Goal: Use online tool/utility: Utilize a website feature to perform a specific function

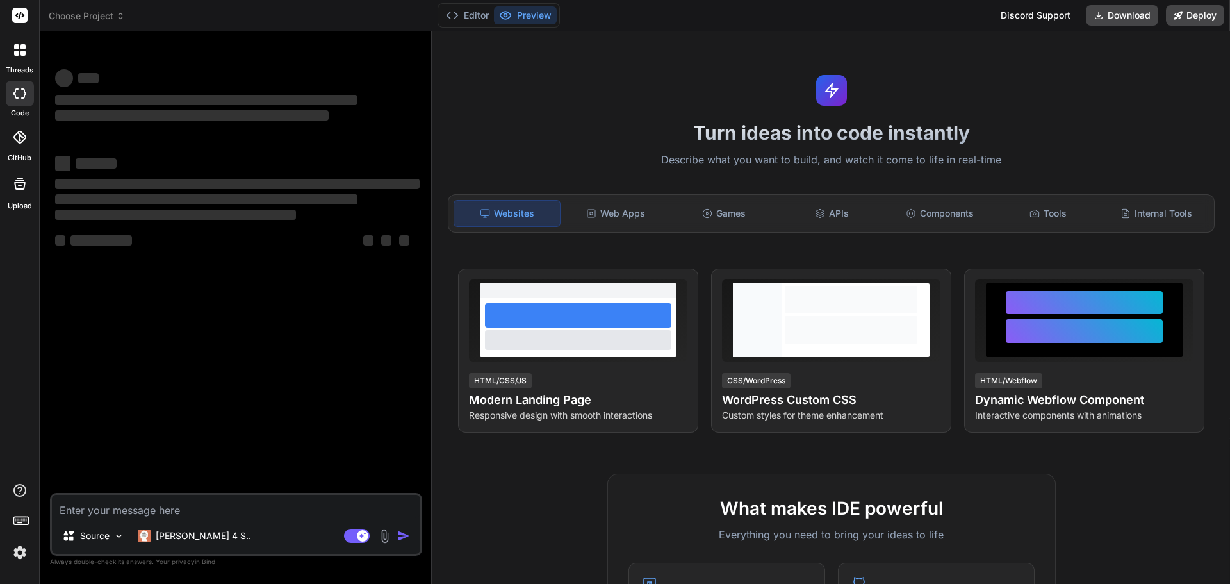
click at [124, 517] on textarea at bounding box center [236, 506] width 368 height 23
type textarea "x"
type textarea "Me ajude à criar uma ferramenta que valide se um número informado tem WhatsApp …"
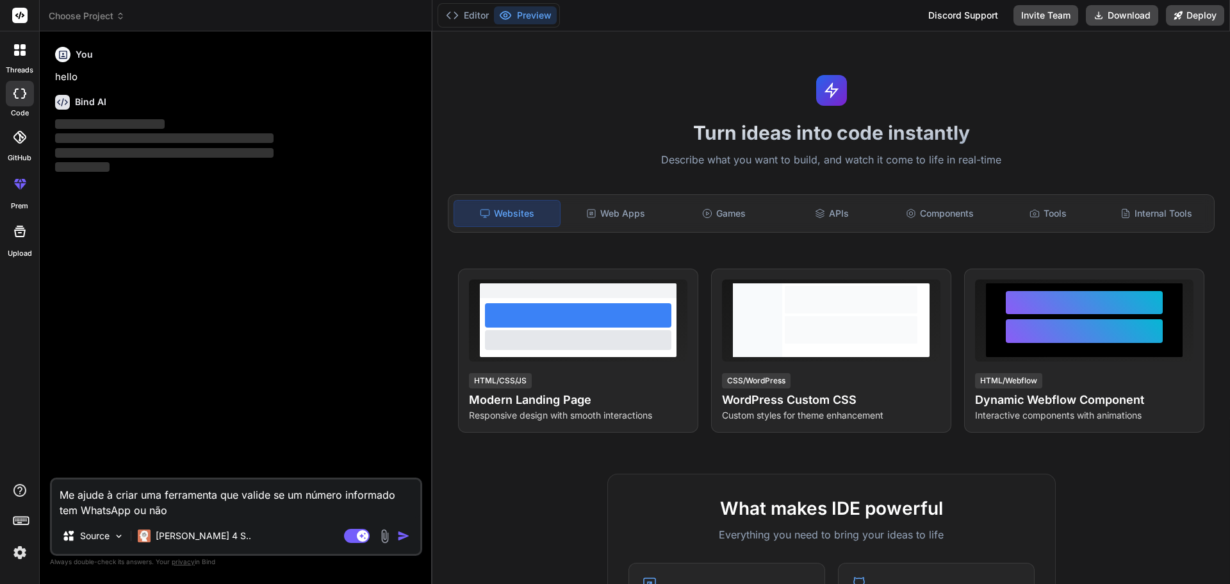
drag, startPoint x: 122, startPoint y: 498, endPoint x: 51, endPoint y: 497, distance: 70.5
click at [51, 497] on div "Me ajude à criar uma ferramenta que valide se um número informado tem WhatsApp …" at bounding box center [236, 516] width 372 height 78
type textarea "x"
type textarea "Criar uma ferramenta que valide se um número informado tem WhatsApp ou não"
type textarea "x"
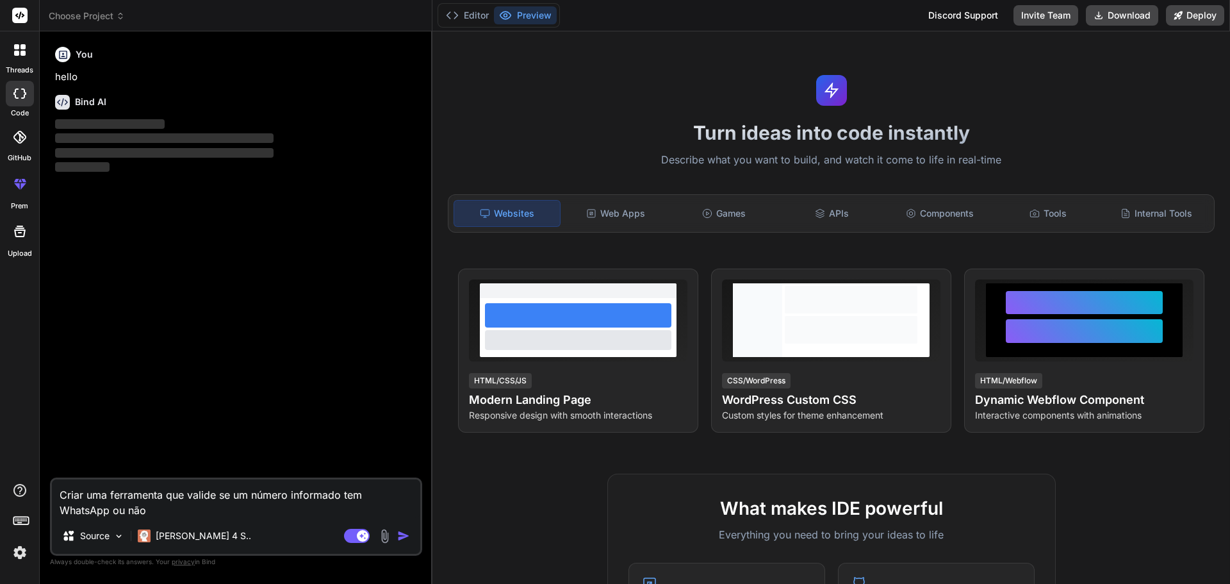
type textarea "Crriar uma ferramenta que valide se um número informado tem WhatsApp ou não"
type textarea "x"
type textarea "Crrir uma ferramenta que valide se um número informado tem WhatsApp ou não"
type textarea "x"
type textarea "Crrr uma ferramenta que valide se um número informado tem WhatsApp ou não"
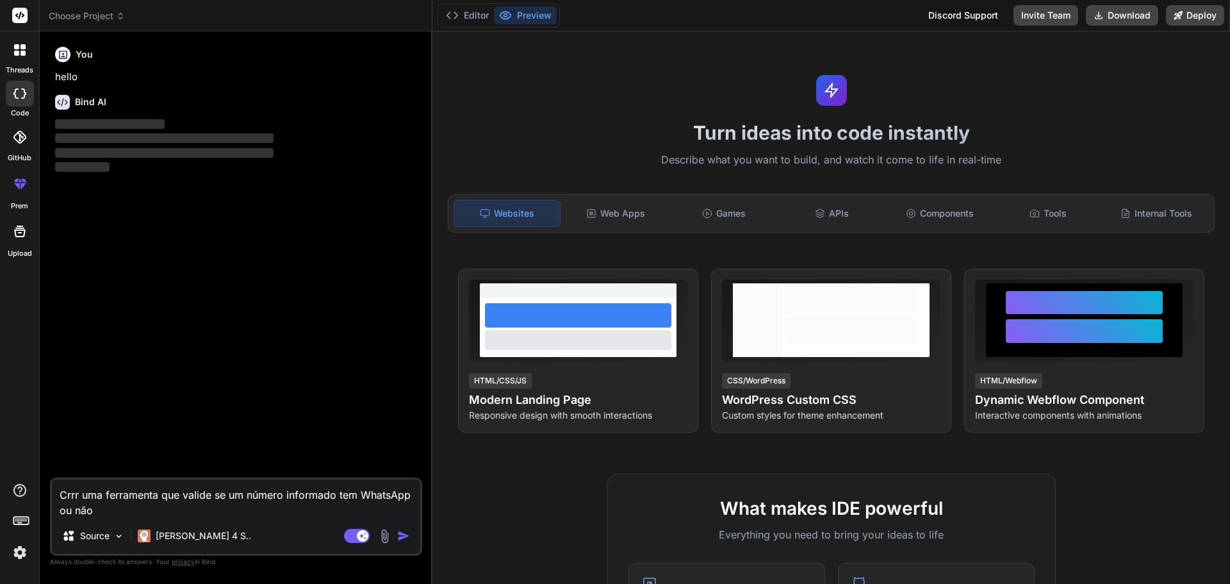
type textarea "x"
type textarea "Crr uma ferramenta que valide se um número informado tem WhatsApp ou não"
type textarea "x"
type textarea "Cr uma ferramenta que valide se um número informado tem WhatsApp ou não"
type textarea "x"
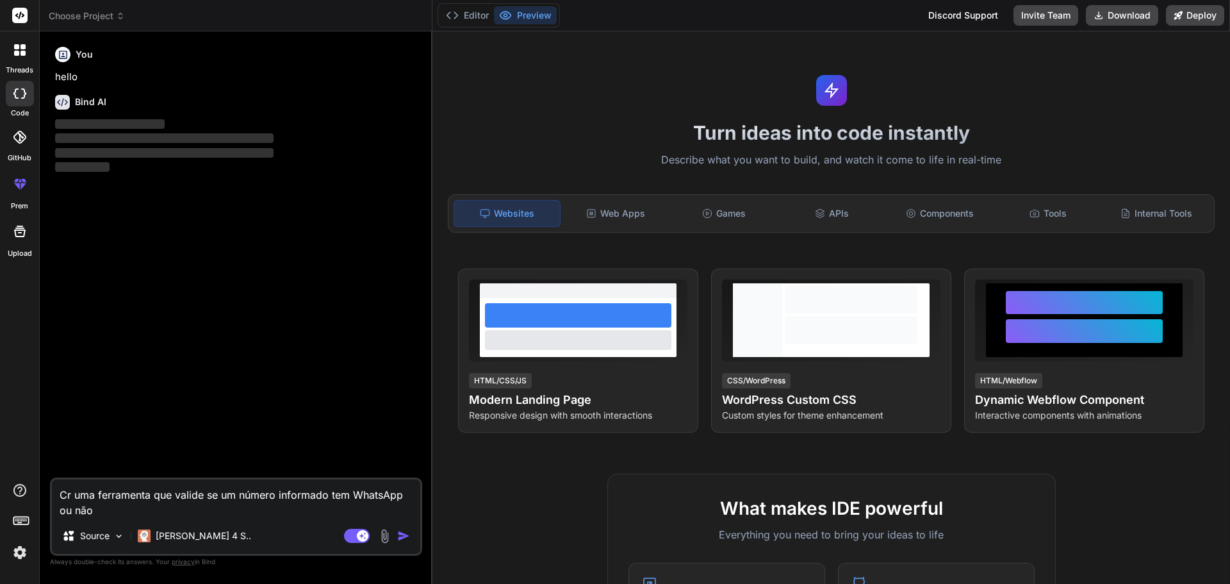
type textarea "Cri uma ferramenta que valide se um número informado tem WhatsApp ou não"
type textarea "x"
type textarea "Crie uma ferramenta que valide se um número informado tem WhatsApp ou não"
click at [236, 511] on textarea "Crie uma ferramenta que valide se um número informado tem WhatsApp ou não" at bounding box center [236, 498] width 368 height 38
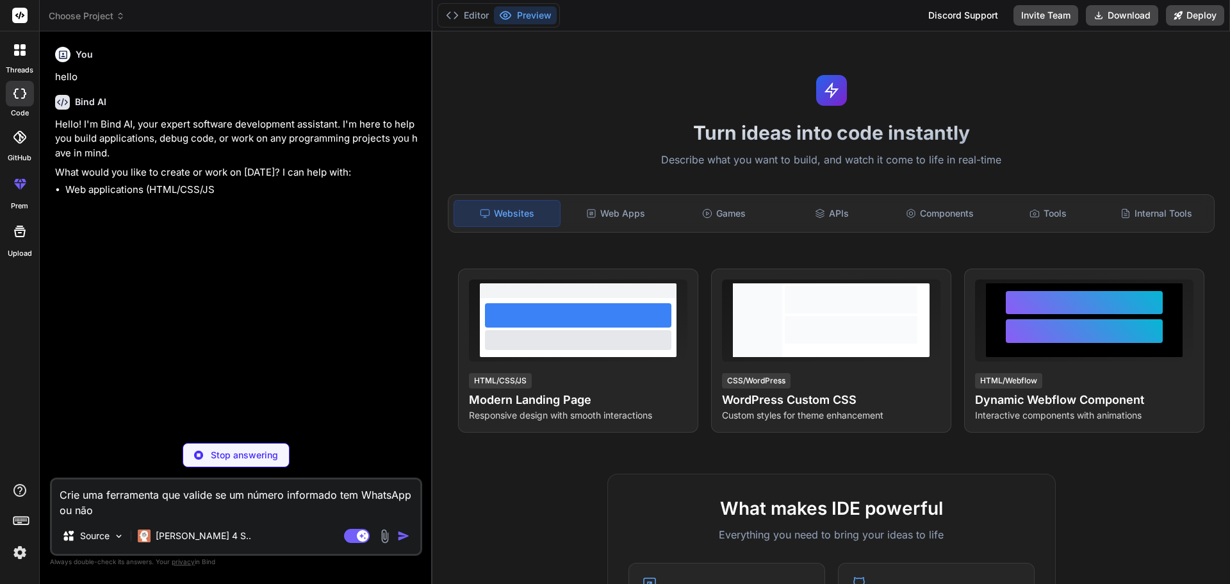
click at [375, 499] on textarea "Crie uma ferramenta que valide se um número informado tem WhatsApp ou não" at bounding box center [236, 498] width 368 height 38
click at [361, 496] on textarea "Crie uma ferramenta que valide se um número informado tem WhatsApp ou não" at bounding box center [236, 498] width 368 height 38
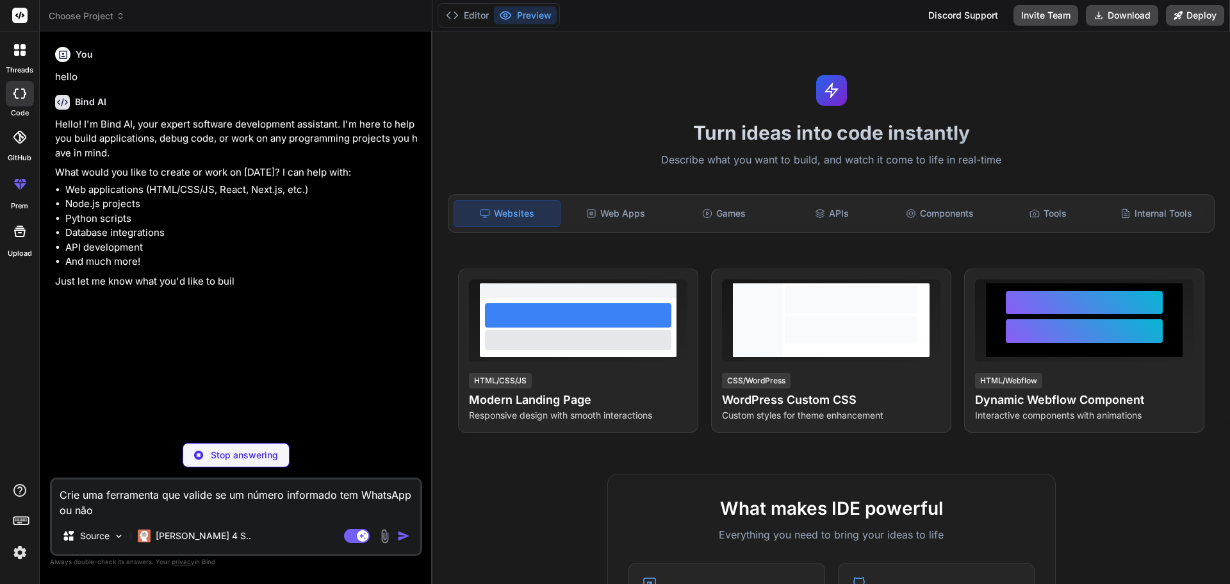
click at [416, 493] on textarea "Crie uma ferramenta que valide se um número informado tem WhatsApp ou não" at bounding box center [236, 498] width 368 height 38
type textarea "x"
type textarea "Crie uma ferramenta que valide se um número informado tem WhatsApp cou não"
type textarea "x"
type textarea "Crie uma ferramenta que valide se um número informado tem WhatsApp caou não"
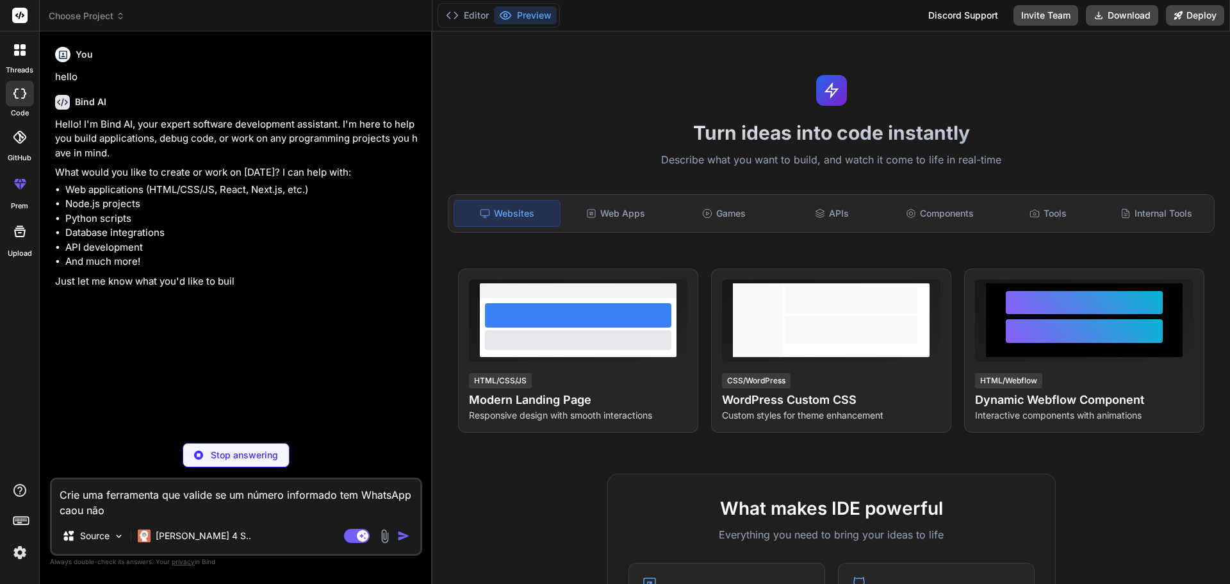
type textarea "x"
type textarea "Crie uma ferramenta que valide se um número informado tem WhatsApp cadou não"
type textarea "x"
type textarea "Crie uma ferramenta que valide se um número informado tem WhatsApp cadaou não"
type textarea "x"
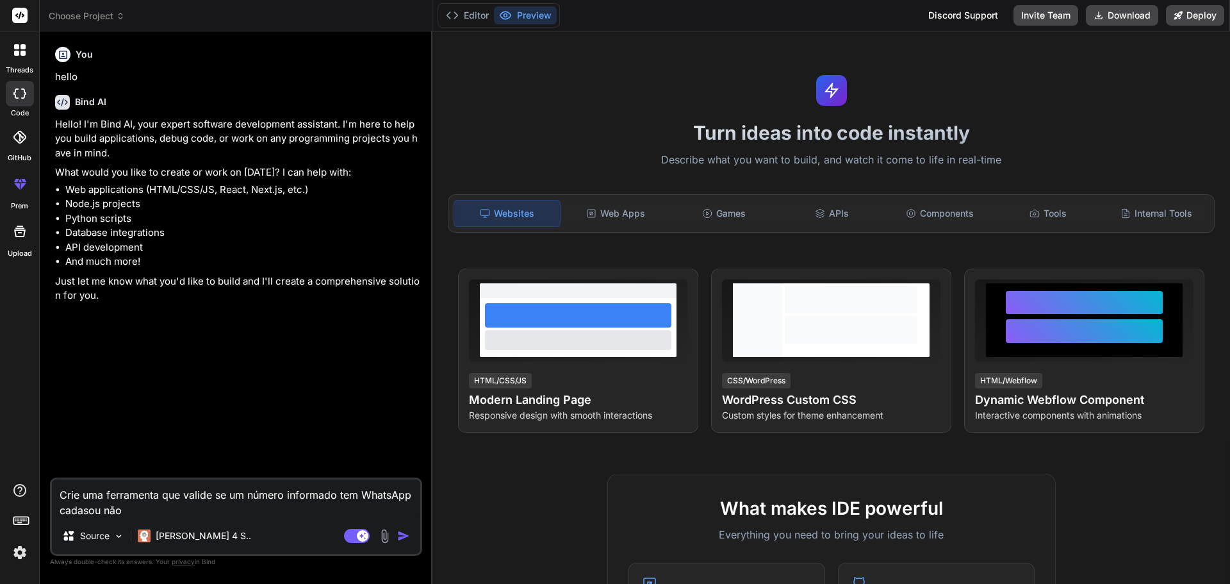
type textarea "Crie uma ferramenta que valide se um número informado tem WhatsApp cadastou não"
type textarea "x"
type textarea "Crie uma ferramenta que valide se um número informado tem WhatsApp cadastrou não"
type textarea "x"
type textarea "Crie uma ferramenta que valide se um número informado tem WhatsApp cadastraou n…"
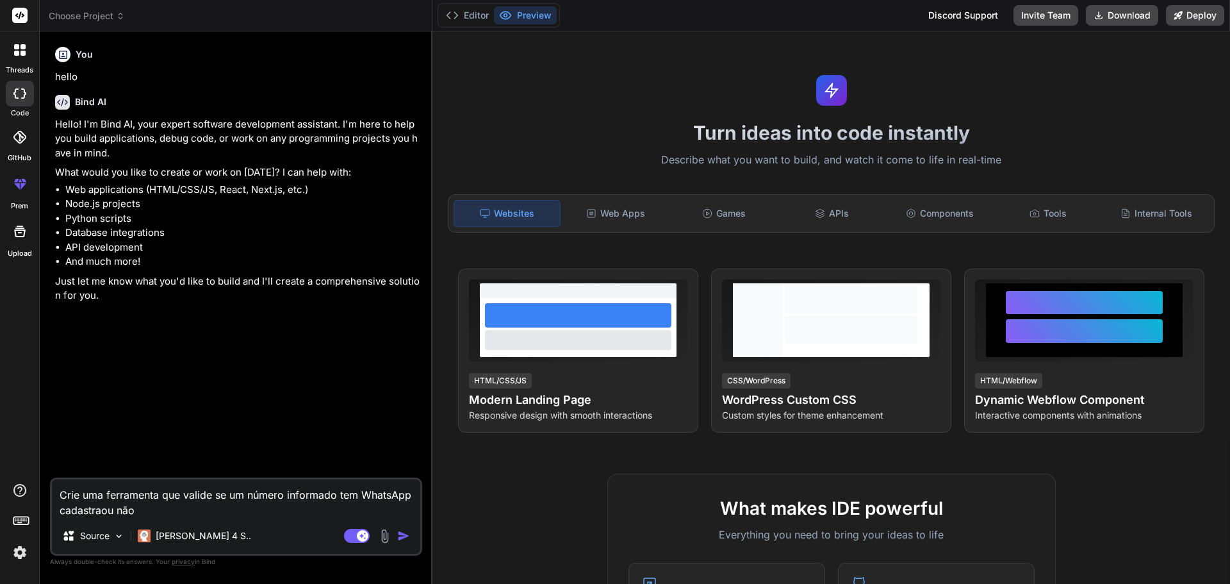
type textarea "x"
type textarea "Crie uma ferramenta que valide se um número informado tem WhatsApp cadastradou …"
type textarea "x"
type textarea "Crie uma ferramenta que valide se um número informado tem WhatsApp cadastradoou…"
type textarea "x"
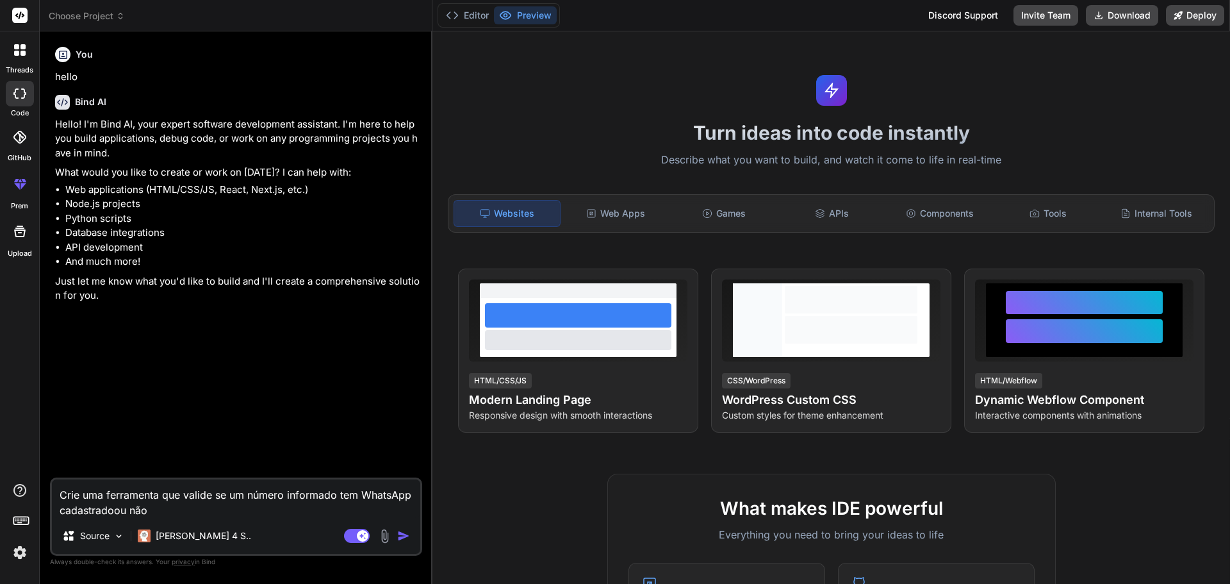
type textarea "Crie uma ferramenta que valide se um número informado tem WhatsApp cadastrado o…"
type textarea "x"
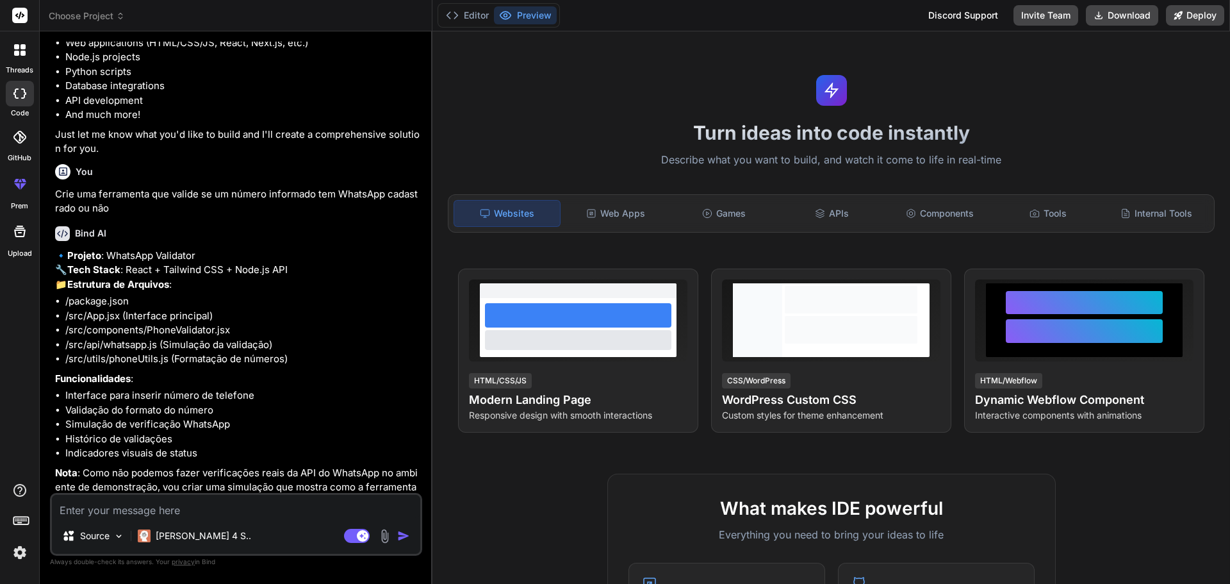
scroll to position [214, 0]
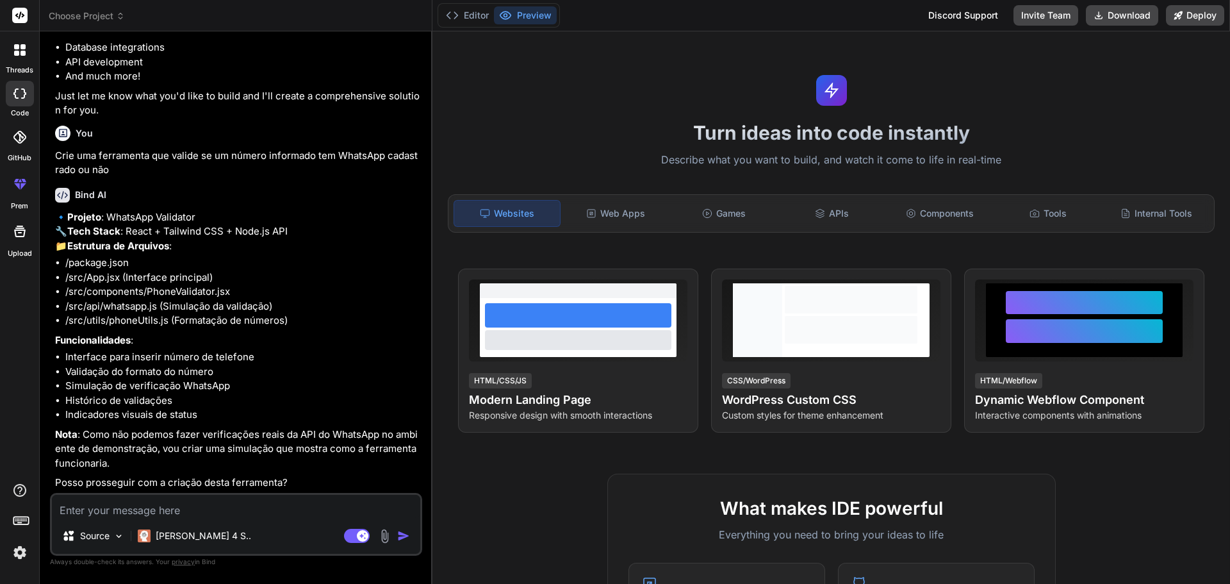
click at [301, 508] on textarea at bounding box center [236, 506] width 368 height 23
type textarea "x"
type textarea "S"
type textarea "x"
type textarea "Si"
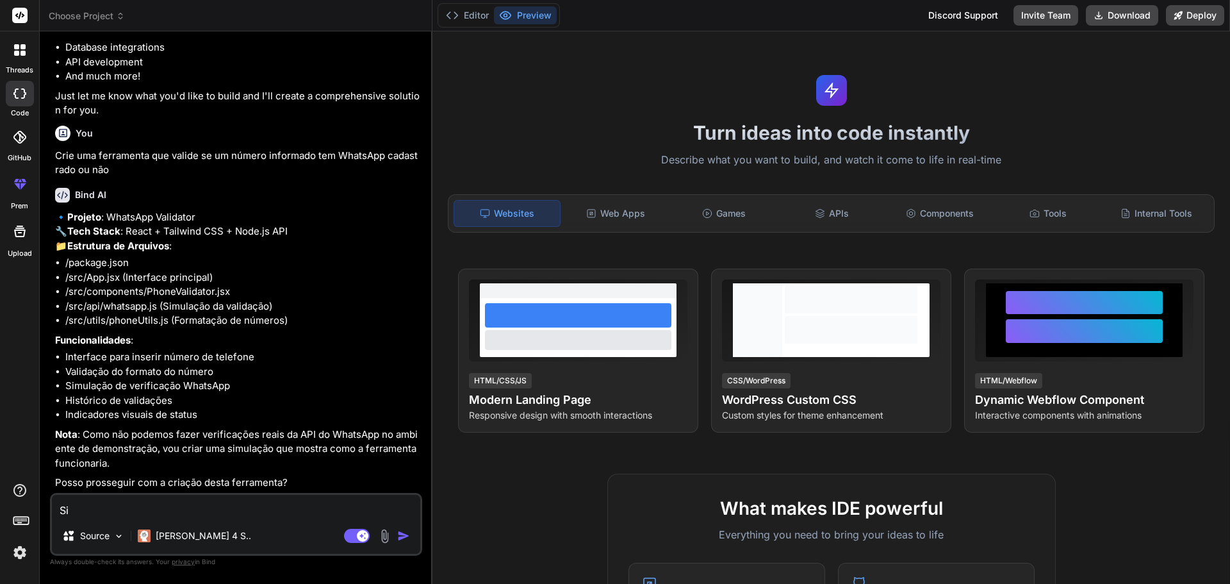
type textarea "x"
type textarea "Sim"
type textarea "x"
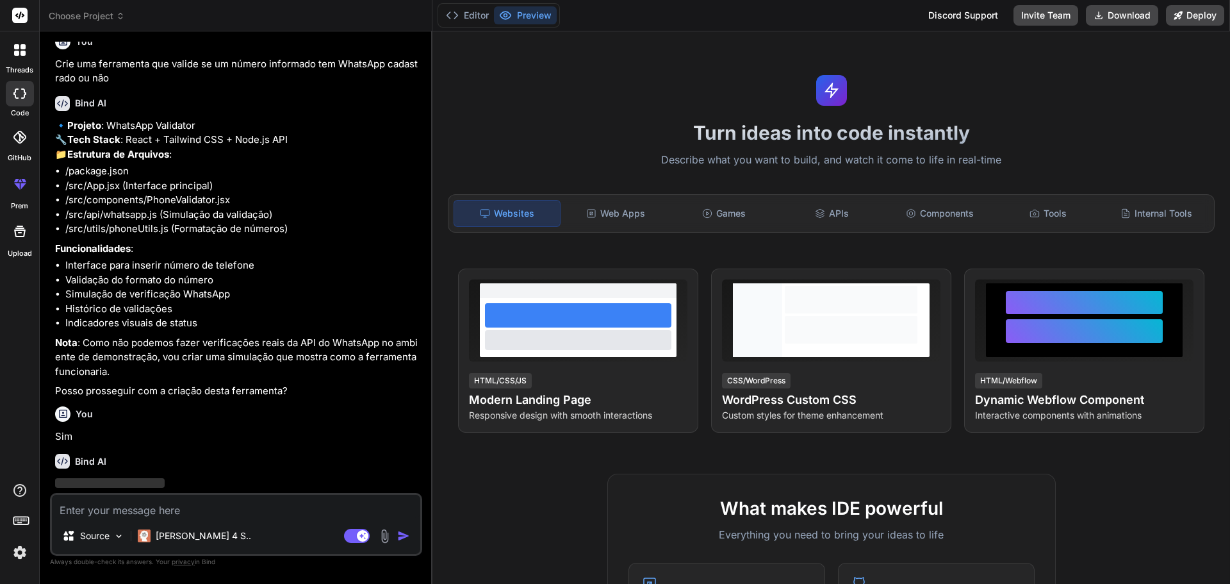
scroll to position [347, 0]
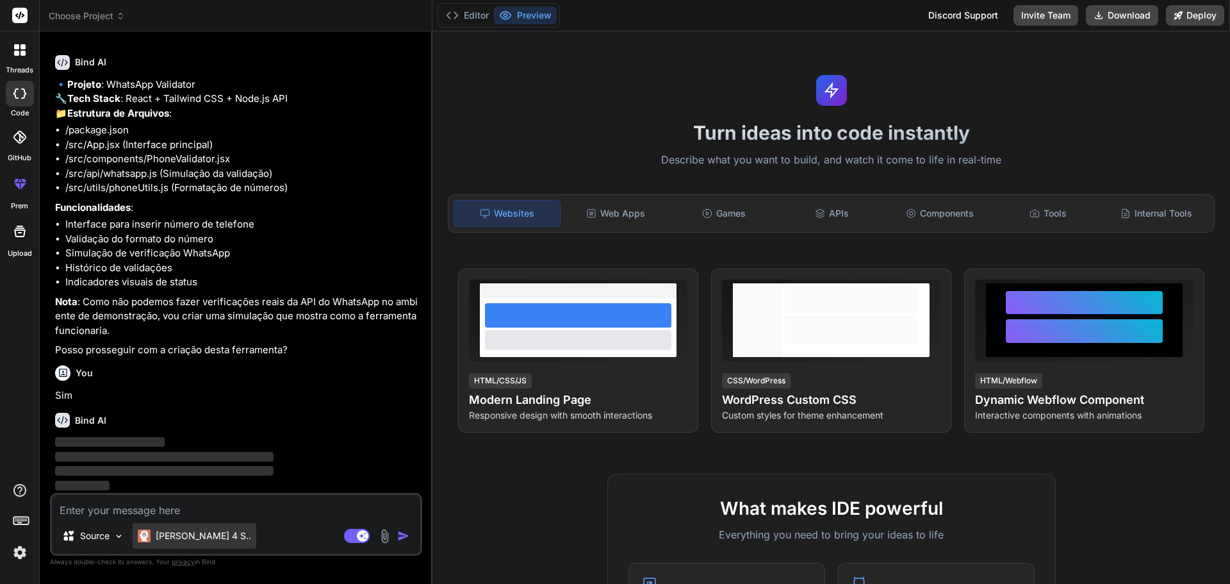
click at [177, 543] on div "[PERSON_NAME] 4 S.." at bounding box center [195, 536] width 124 height 26
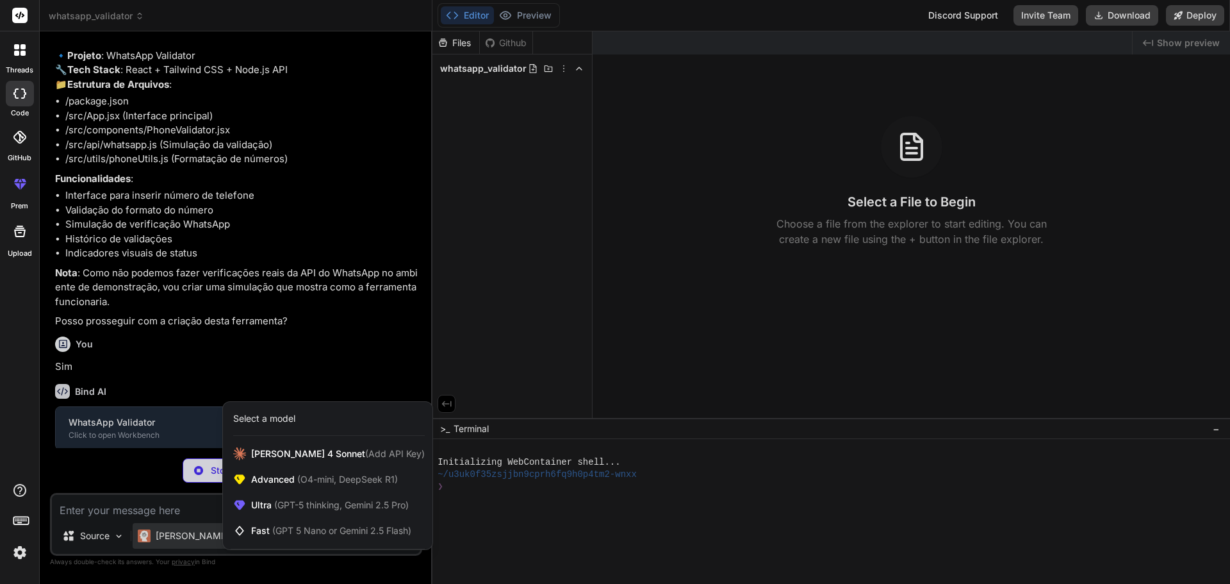
click at [174, 543] on div at bounding box center [615, 292] width 1230 height 584
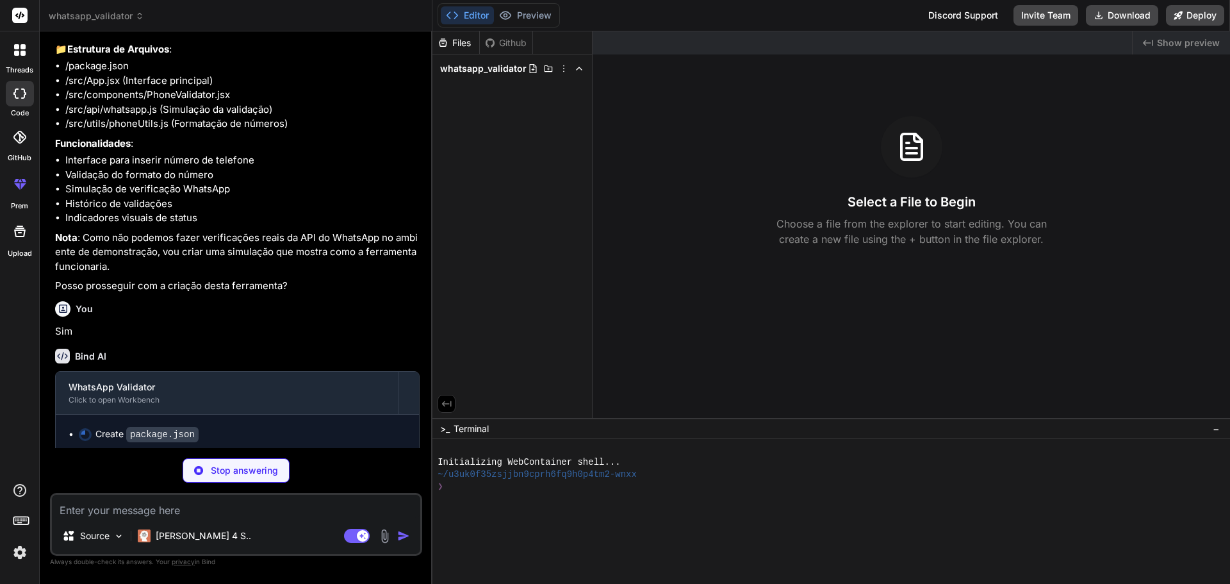
scroll to position [417, 0]
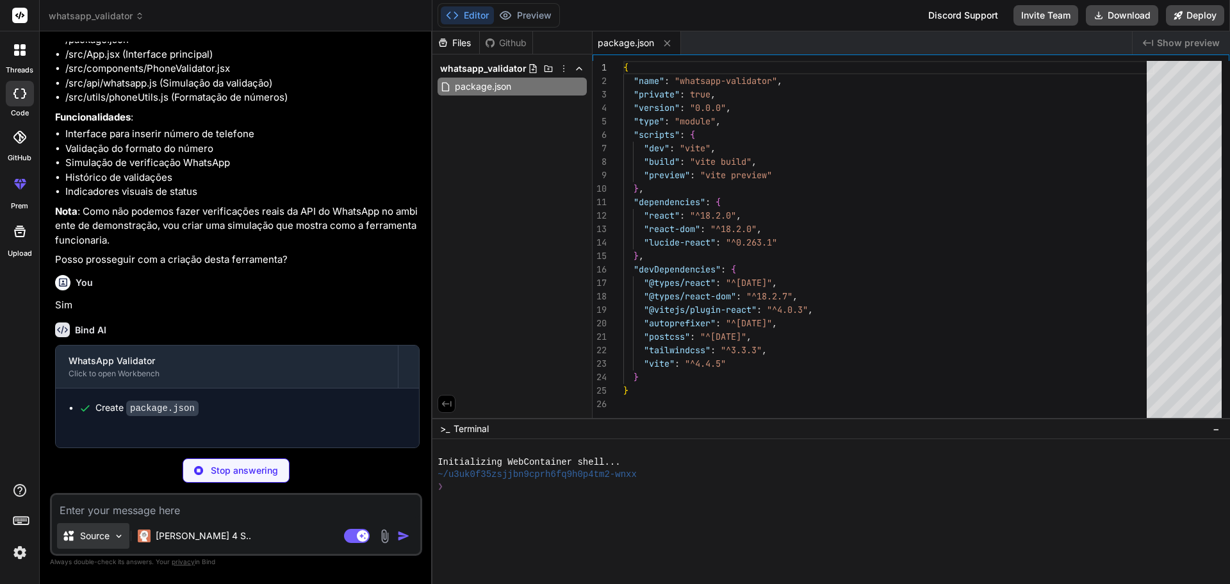
click at [107, 540] on p "Source" at bounding box center [94, 535] width 29 height 13
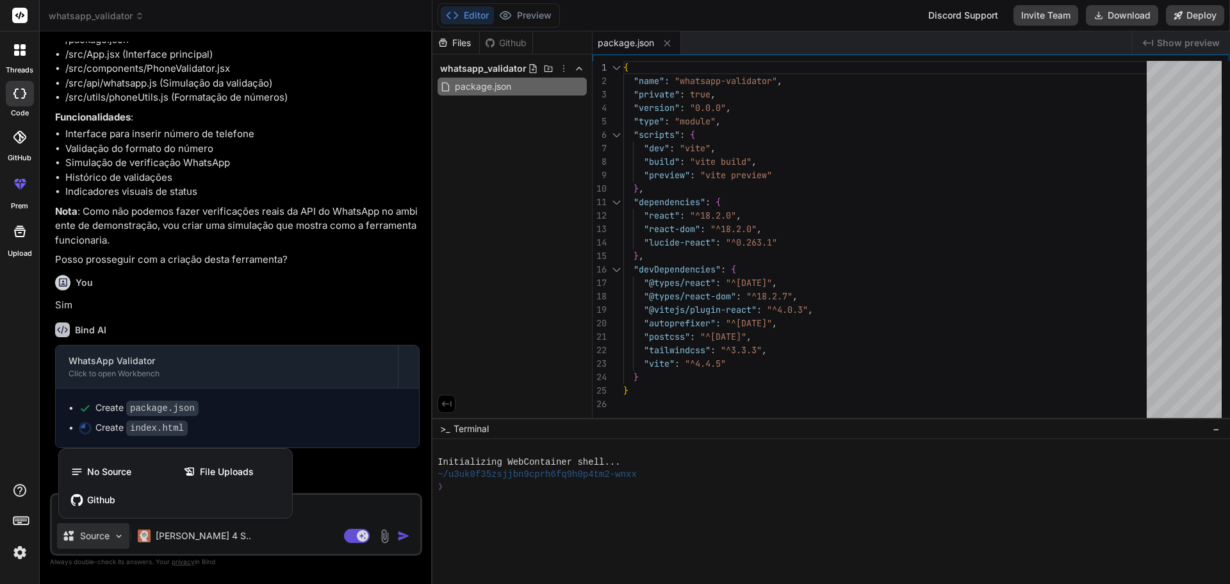
type textarea "x"
type textarea "<script type="module" src="/src/main.jsx"></script> </body> </html>"
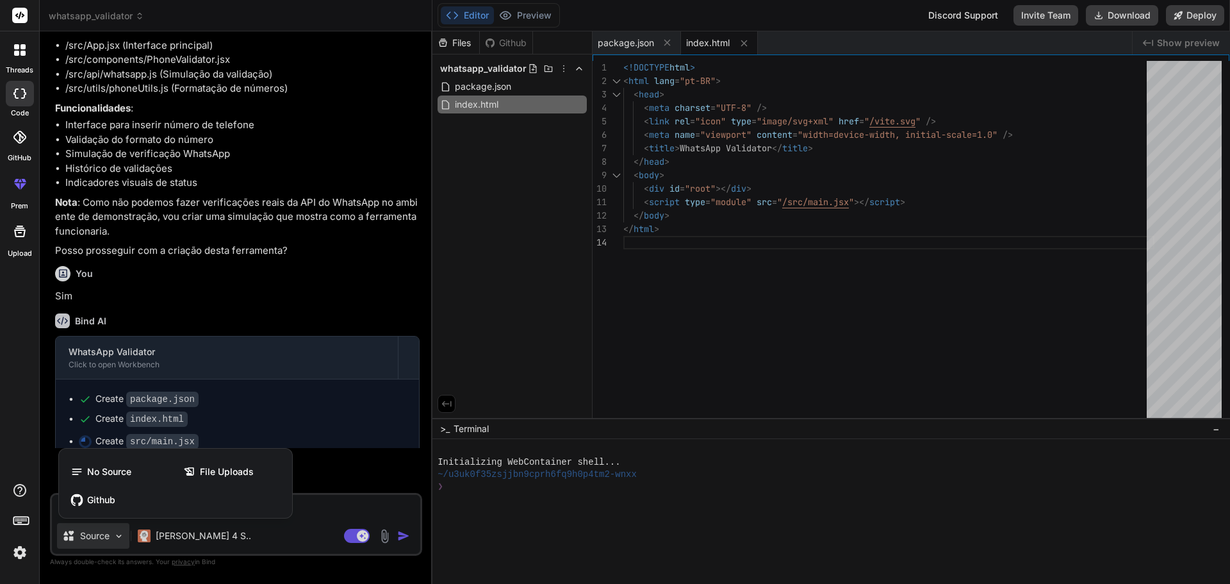
click at [104, 534] on div at bounding box center [615, 292] width 1230 height 584
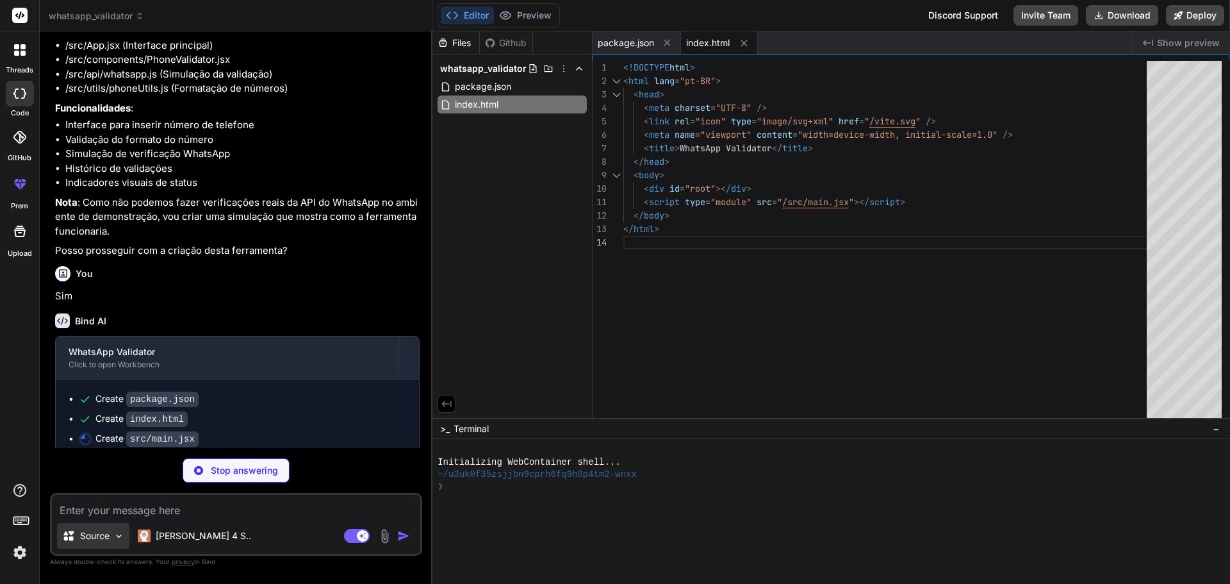
type textarea "x"
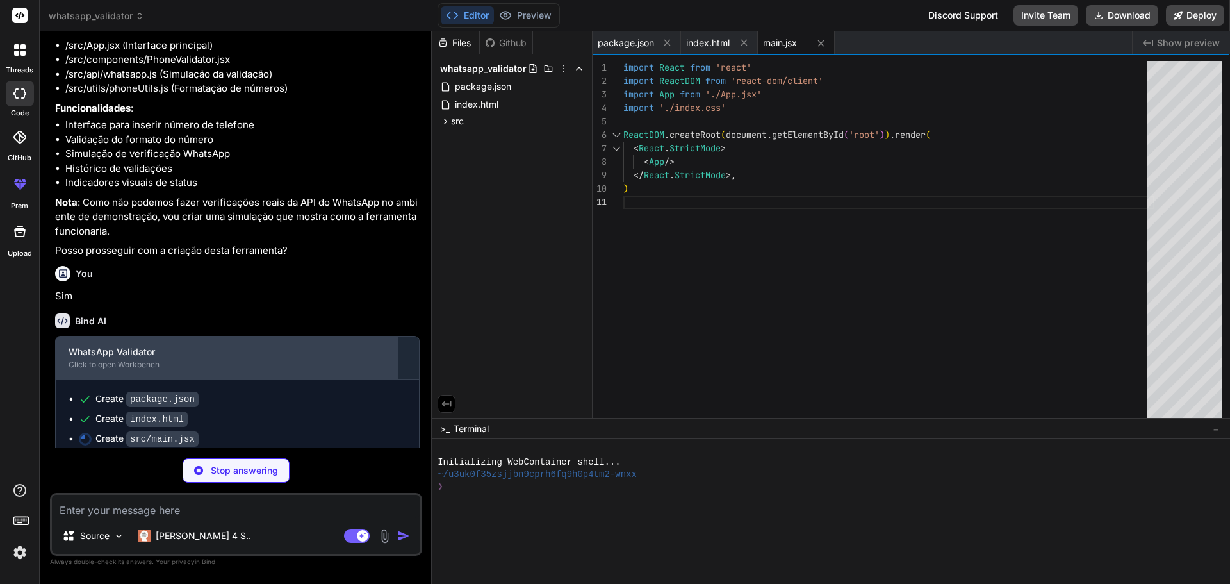
scroll to position [457, 0]
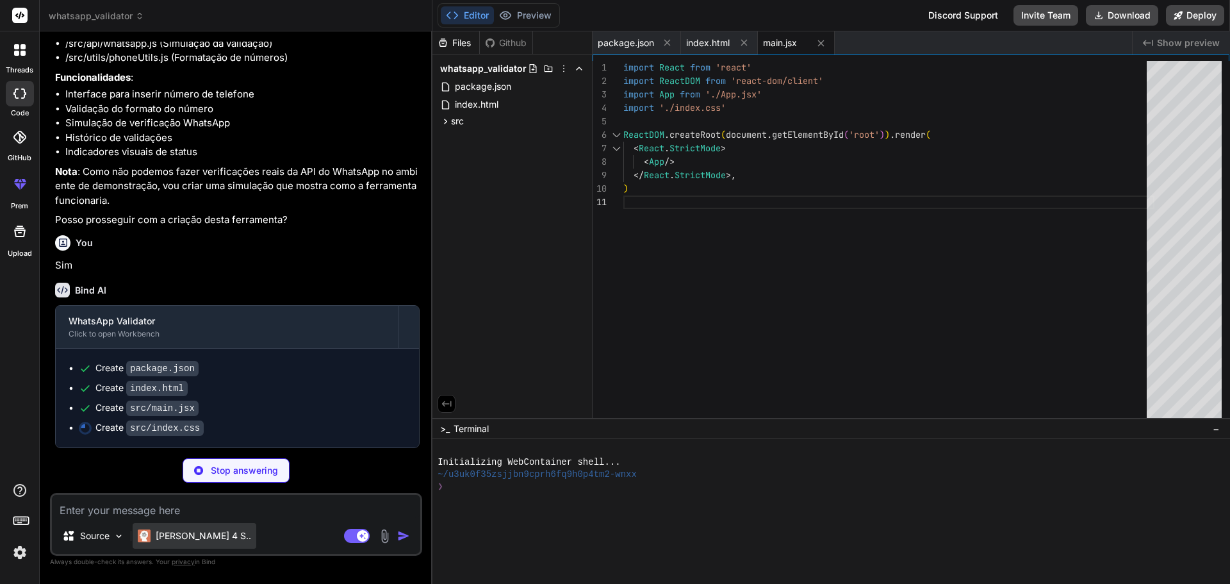
click at [191, 540] on p "[PERSON_NAME] 4 S.." at bounding box center [203, 535] width 95 height 13
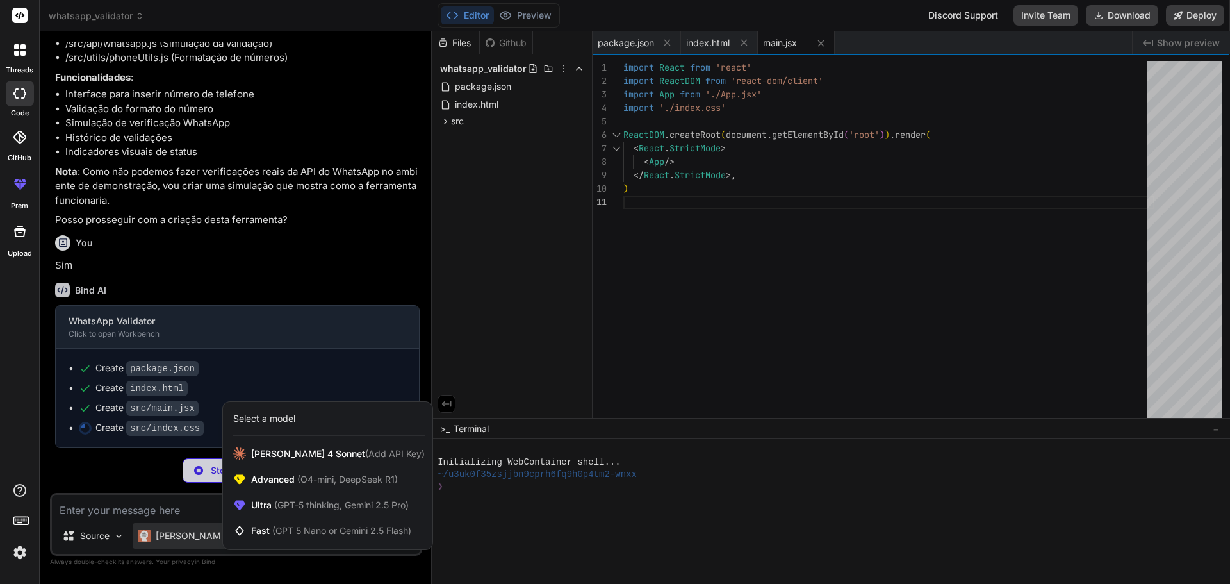
type textarea "x"
type textarea "-moz-osx-font-smoothing: grayscale; }"
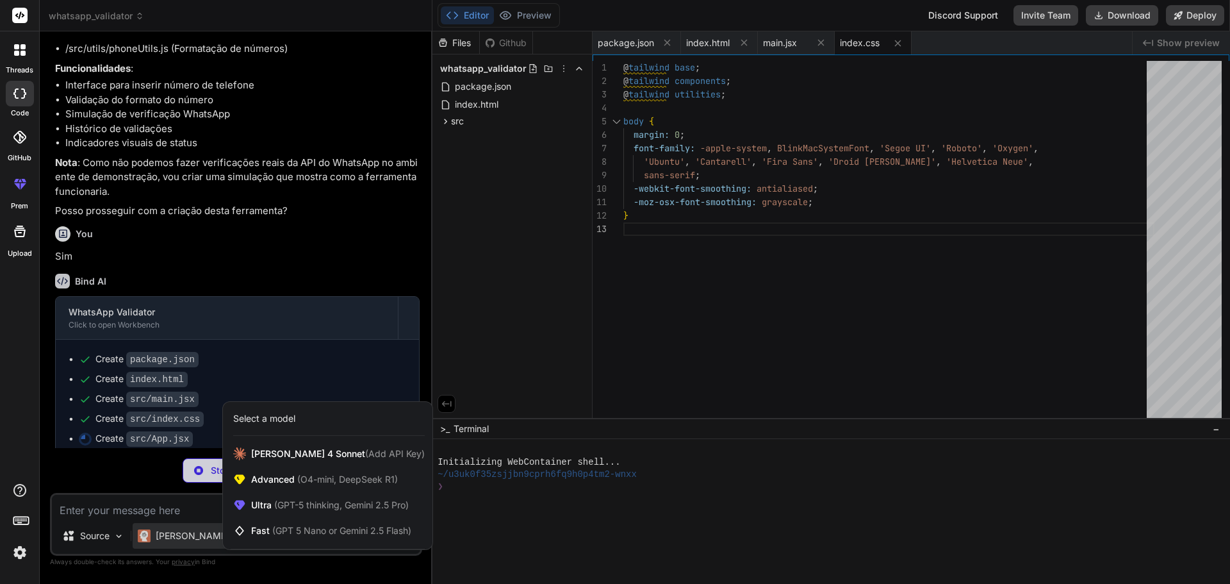
type textarea "x"
type textarea "export default App"
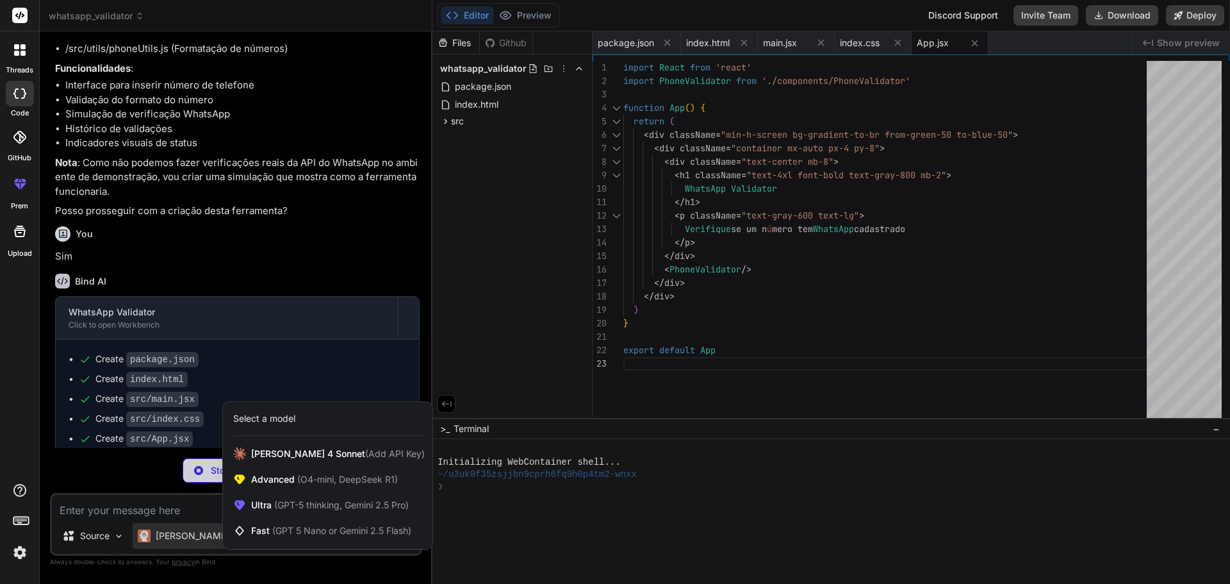
click at [178, 501] on div at bounding box center [615, 292] width 1230 height 584
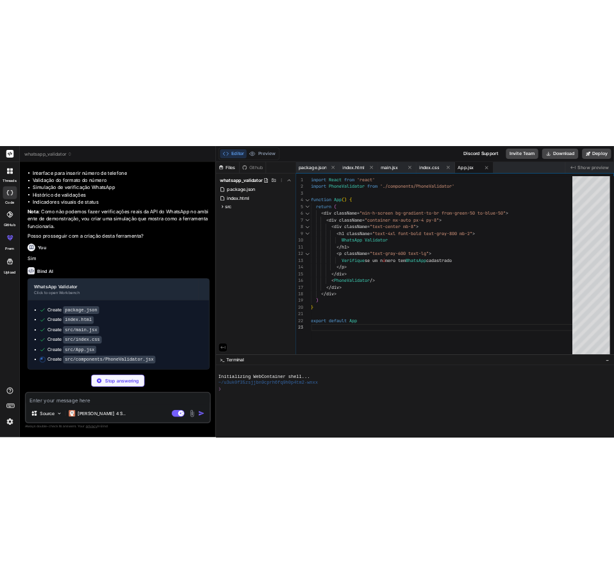
scroll to position [517, 0]
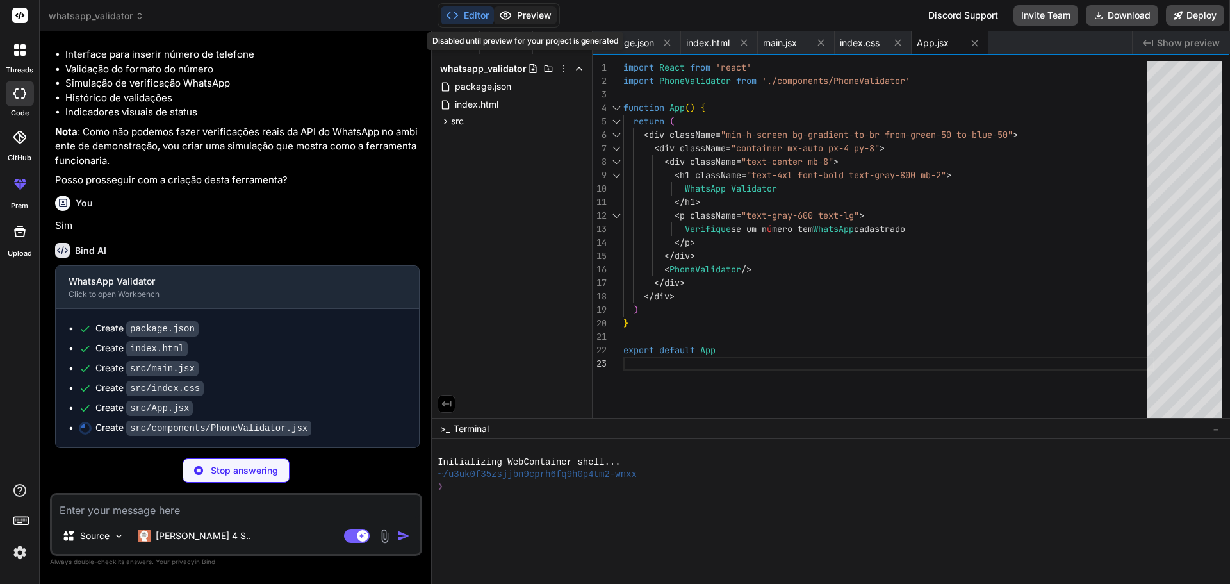
type textarea "x"
type textarea "</div> )} </div> ) } export default PhoneValidator"
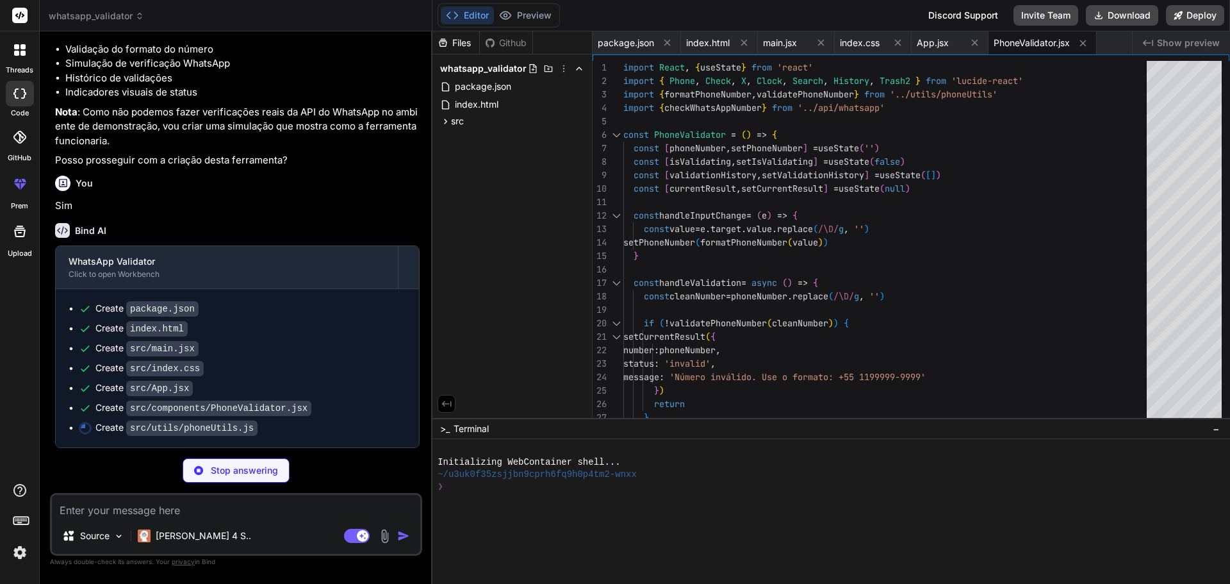
click at [1168, 46] on span "Show preview" at bounding box center [1188, 43] width 63 height 13
type textarea "x"
type textarea "}"
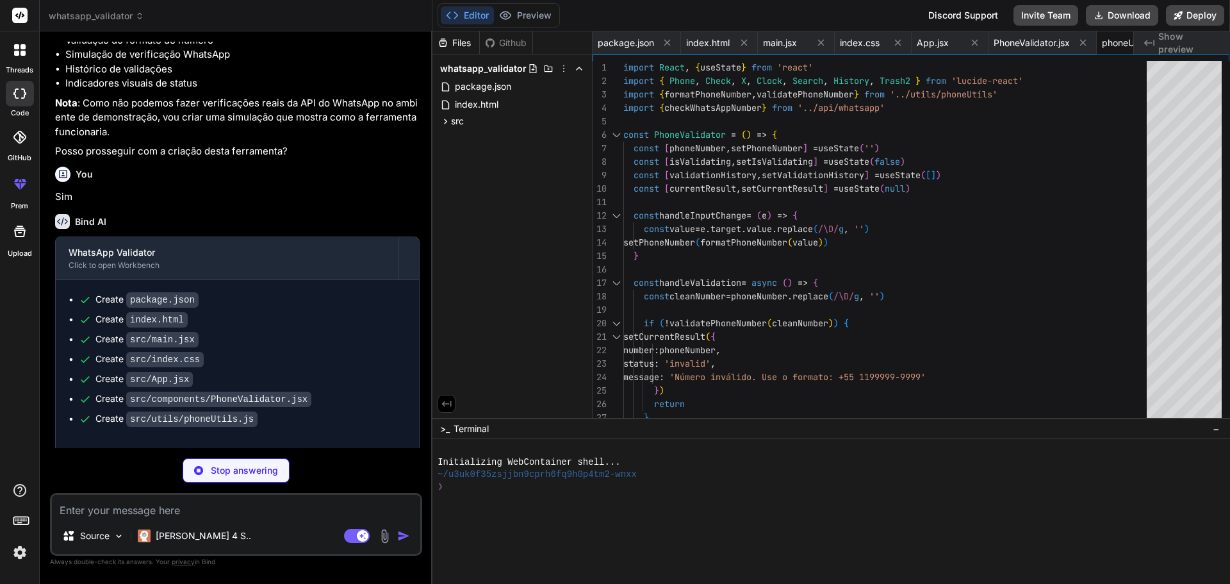
type textarea "x"
type textarea "} } return results }"
type textarea "x"
type textarea "}"
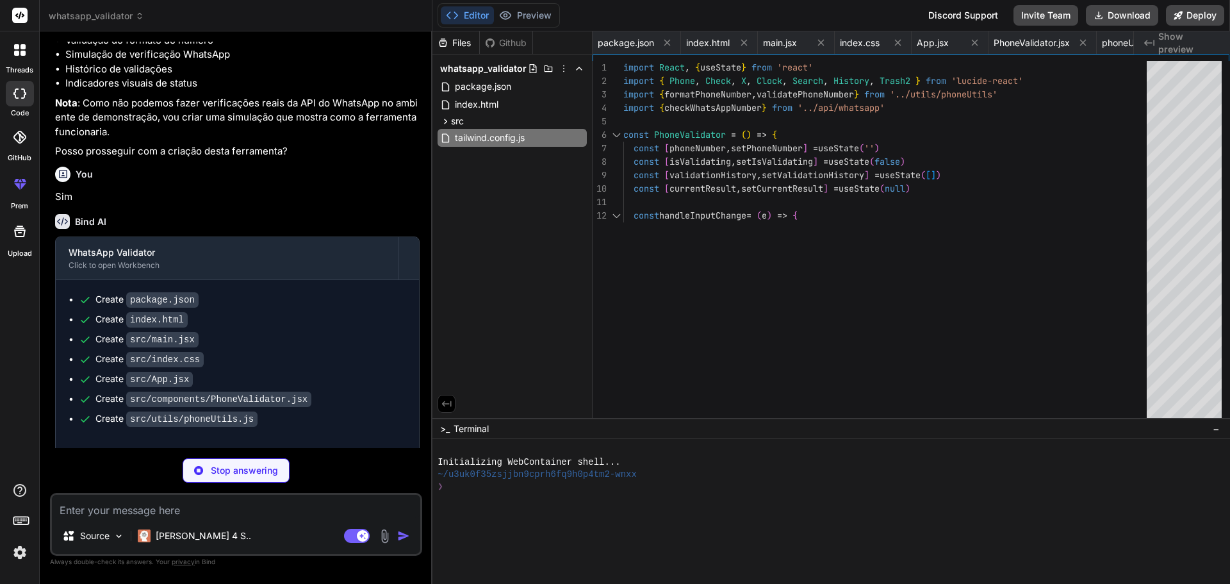
type textarea "x"
type textarea "export default { plugins: { tailwindcss: {}, autoprefixer: {}, }, }"
type textarea "x"
type textarea "import { defineConfig } from 'vite' import react from '@vitejs/plugin-react' //…"
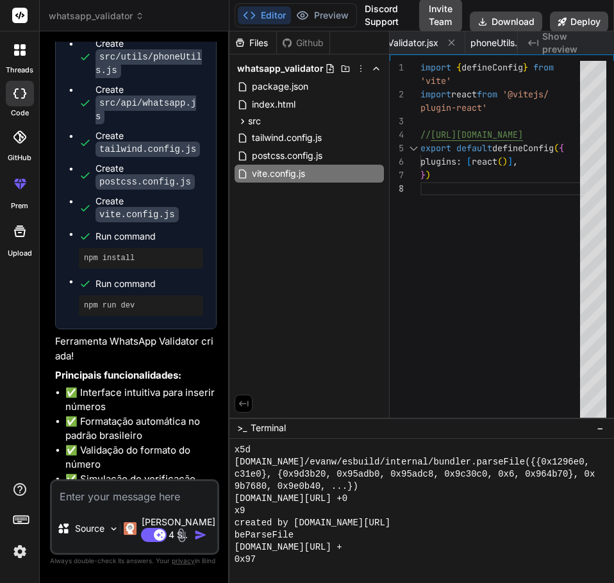
scroll to position [1033, 0]
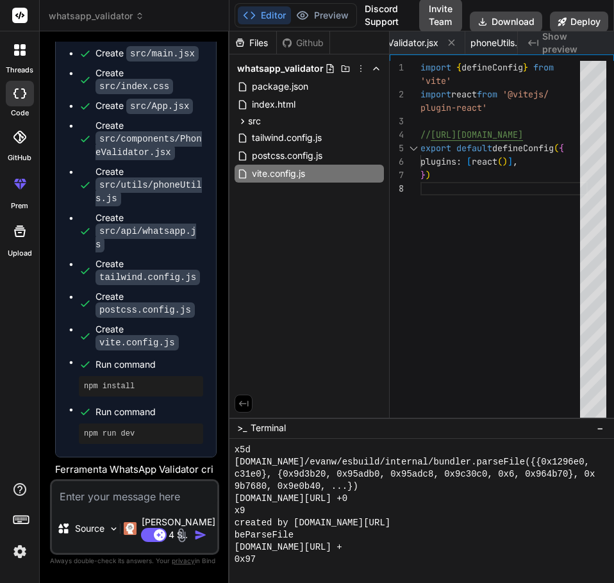
click at [336, 27] on div "Editor Preview Disabled until preview for your project is generated Discord Sup…" at bounding box center [421, 15] width 384 height 31
click at [547, 45] on span "Show preview" at bounding box center [573, 43] width 62 height 26
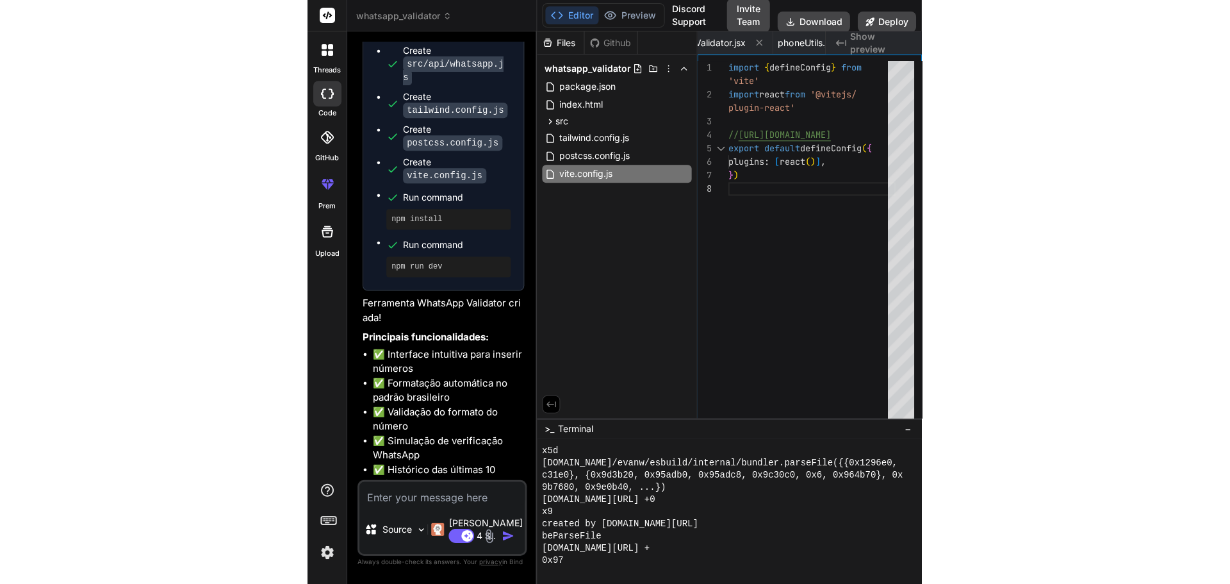
scroll to position [1353, 0]
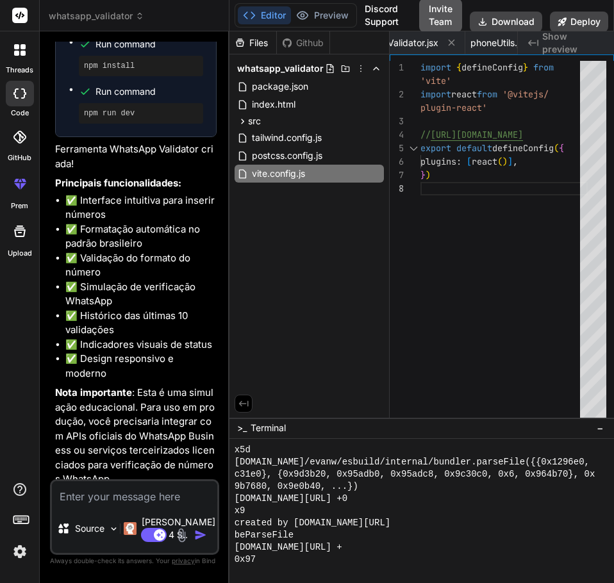
type textarea "x"
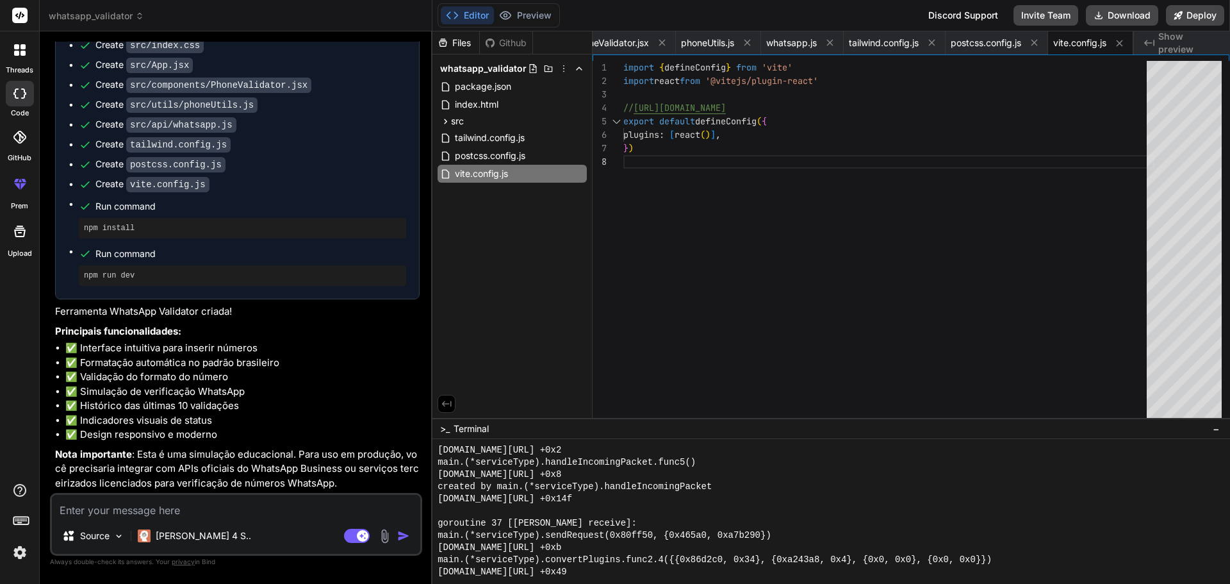
scroll to position [1132, 0]
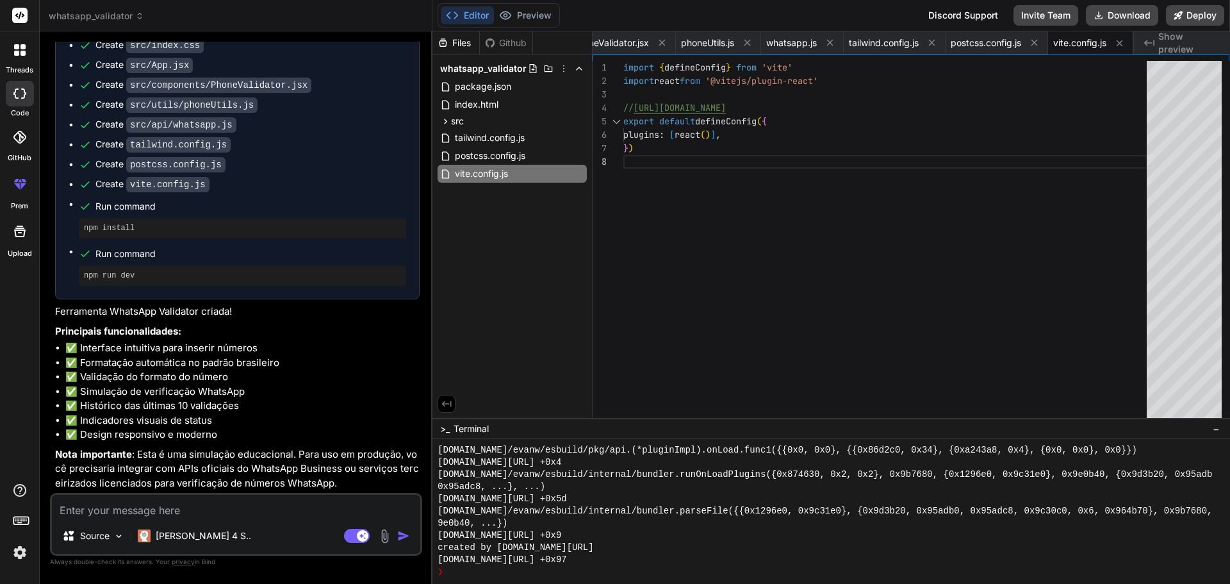
click at [469, 16] on button "Editor" at bounding box center [467, 15] width 53 height 18
click at [1173, 42] on span "Show preview" at bounding box center [1190, 43] width 62 height 26
click at [614, 44] on span "PhoneValidator.jsx" at bounding box center [611, 43] width 76 height 13
type textarea "</div> )} </div> ) } export default PhoneValidator"
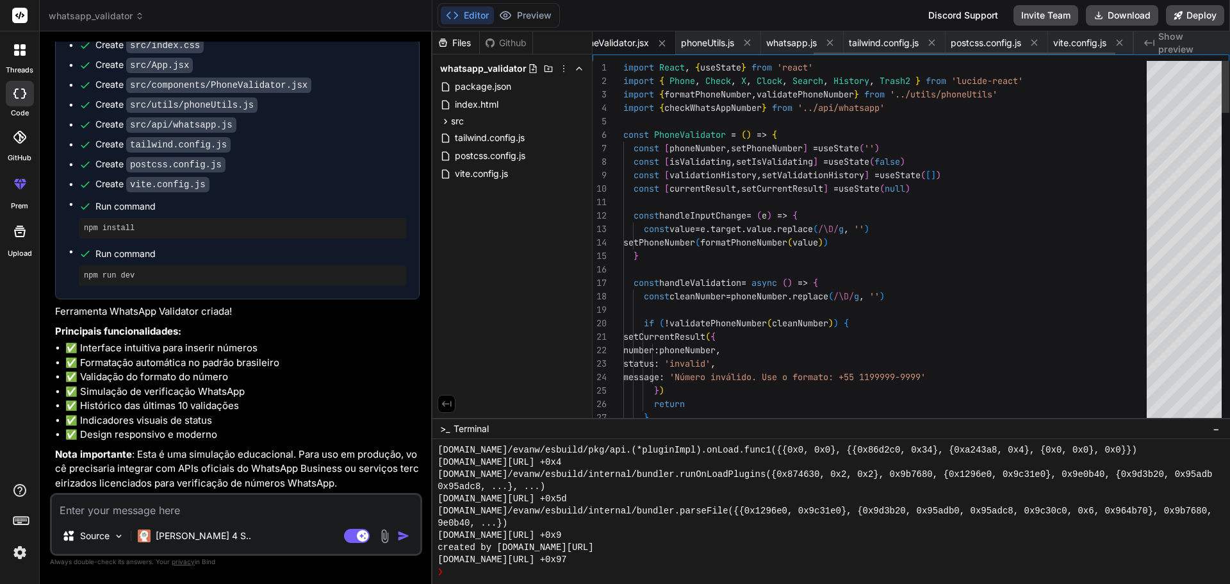
scroll to position [0, 396]
click at [613, 44] on span "PhoneValidator.jsx" at bounding box center [636, 43] width 76 height 13
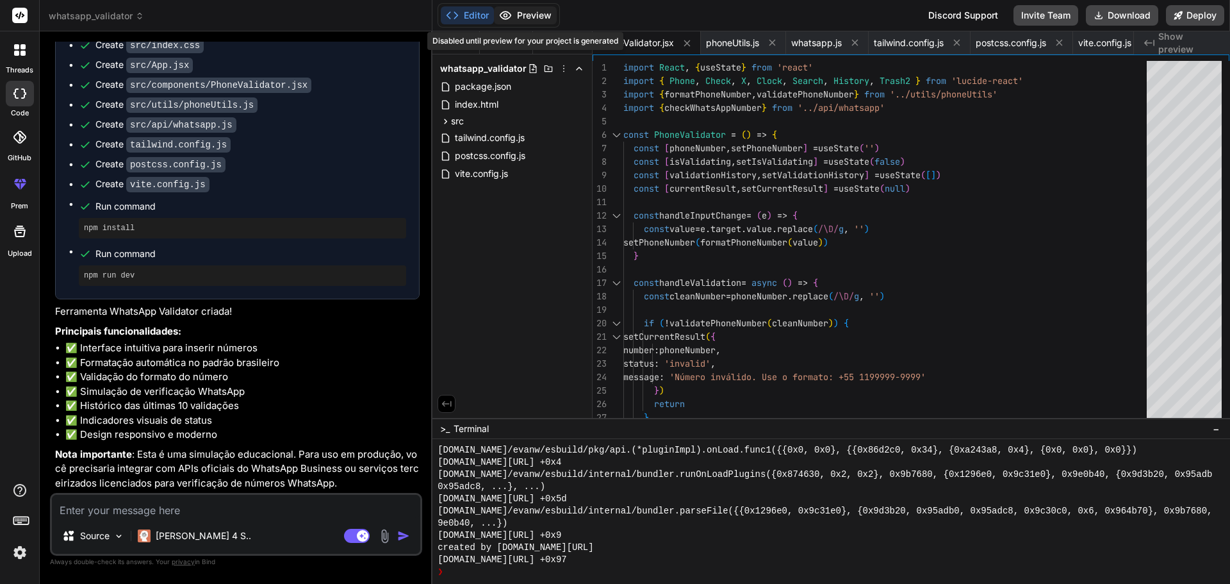
drag, startPoint x: 532, startPoint y: 4, endPoint x: 520, endPoint y: 14, distance: 15.4
click at [532, 4] on div "Editor Preview Disabled until preview for your project is generated" at bounding box center [499, 15] width 122 height 24
click at [201, 511] on textarea at bounding box center [236, 506] width 368 height 23
type textarea "x"
type textarea "C"
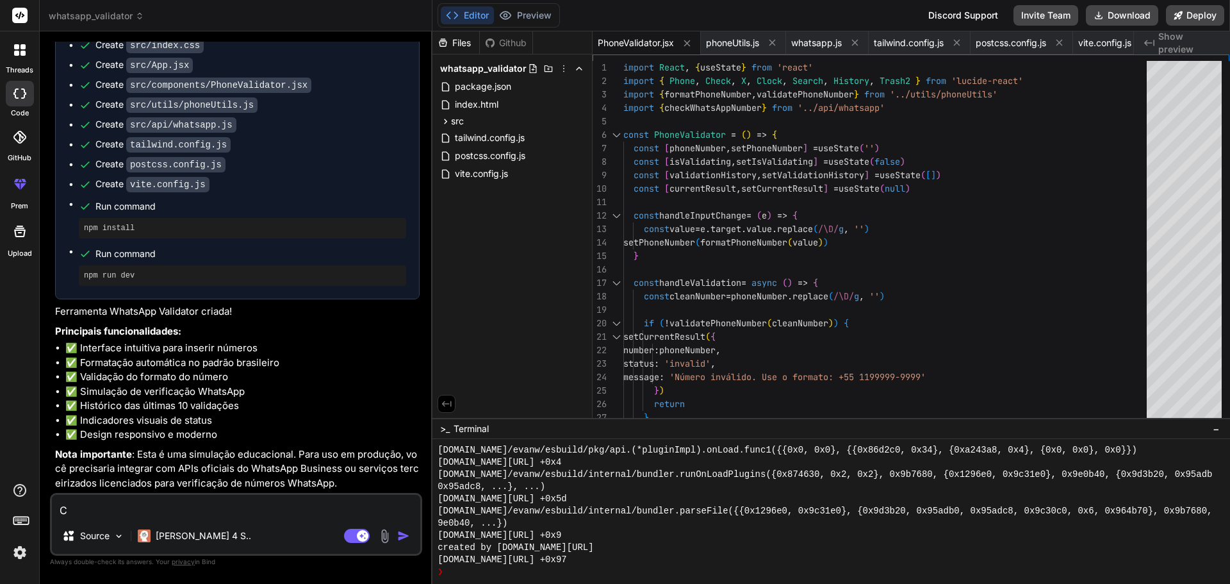
type textarea "x"
type textarea "Cr"
type textarea "x"
type textarea "Cri"
type textarea "x"
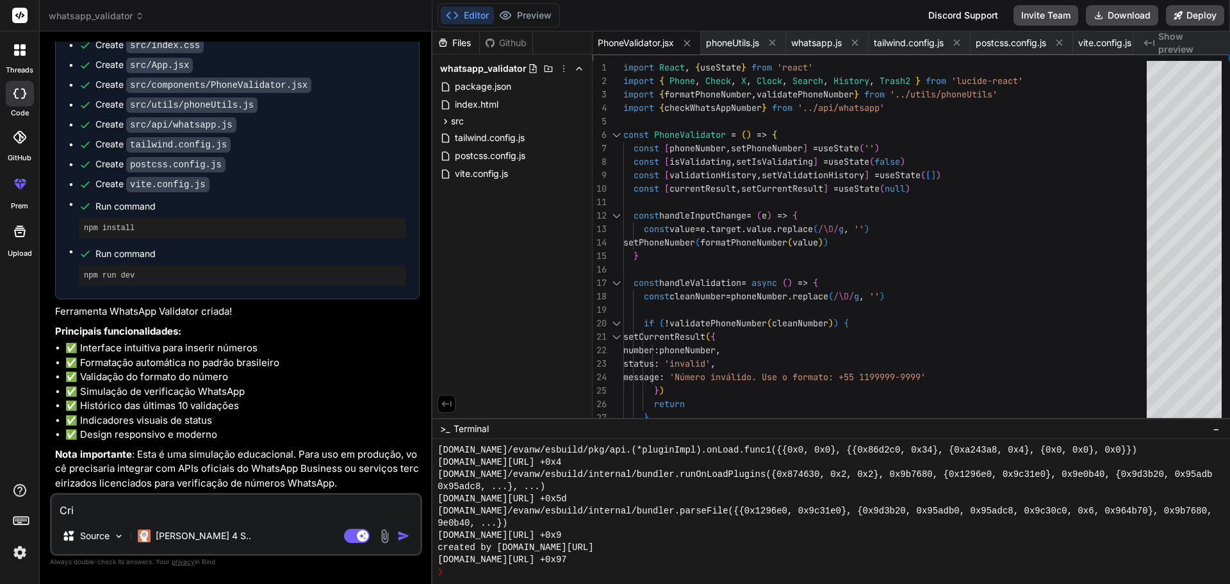
type textarea "Crie"
type textarea "x"
type textarea "Crie u"
type textarea "x"
type textarea "Crie ua"
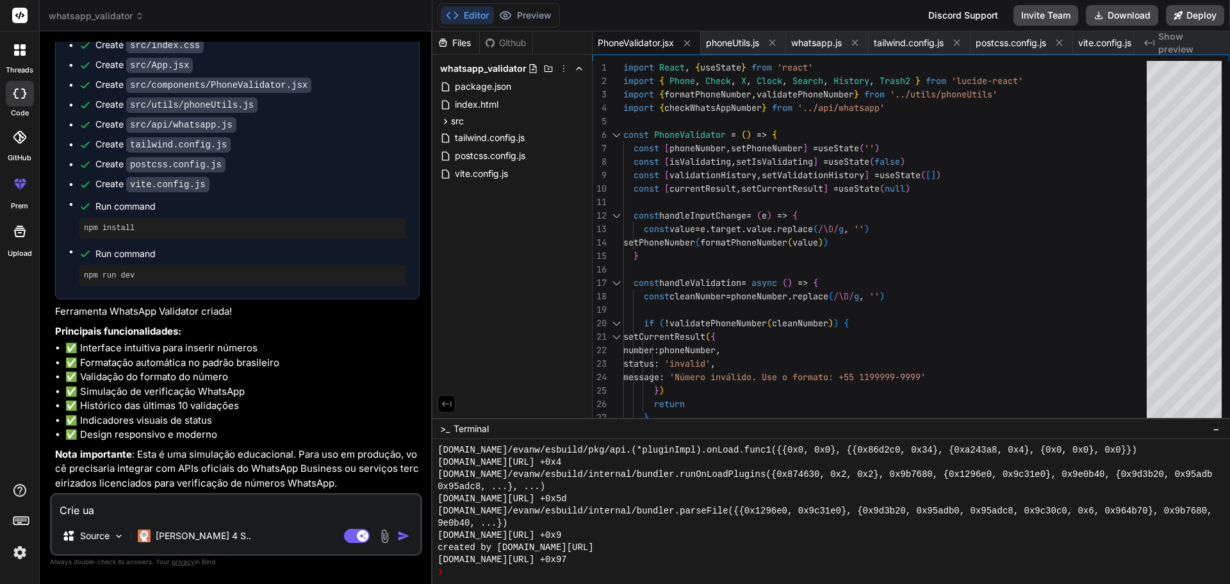
type textarea "x"
type textarea "Crie uam"
type textarea "x"
type textarea "Crie uam"
type textarea "x"
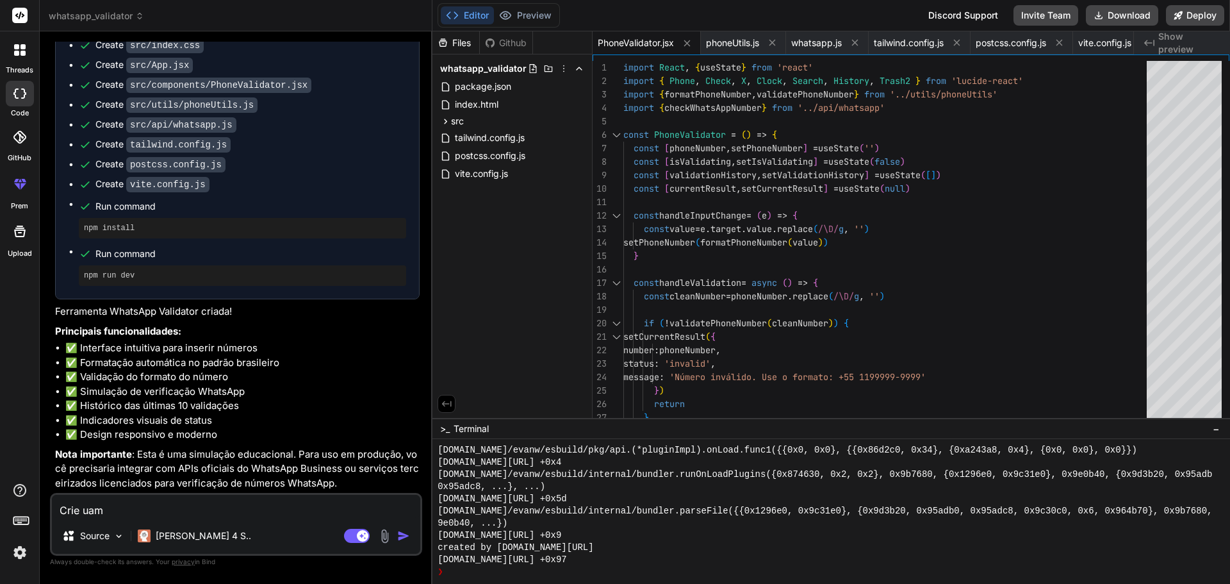
type textarea "Crie uam i"
type textarea "x"
type textarea "Crie uam in"
type textarea "x"
type textarea "Crie uam int"
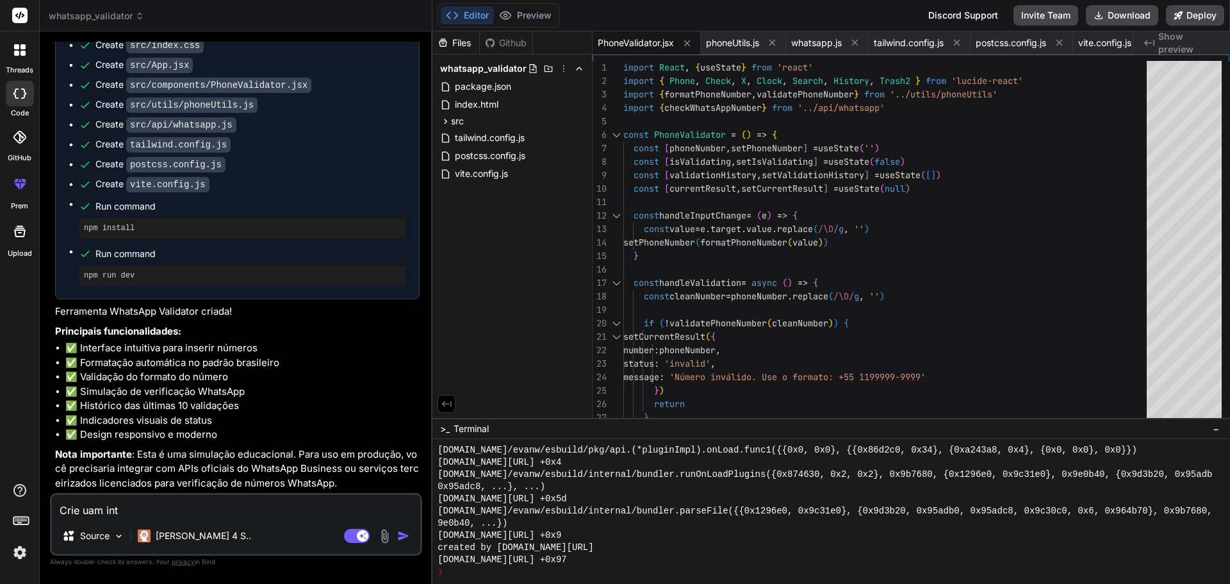
type textarea "x"
type textarea "Crie uam in"
type textarea "x"
type textarea "Crie uam i"
type textarea "x"
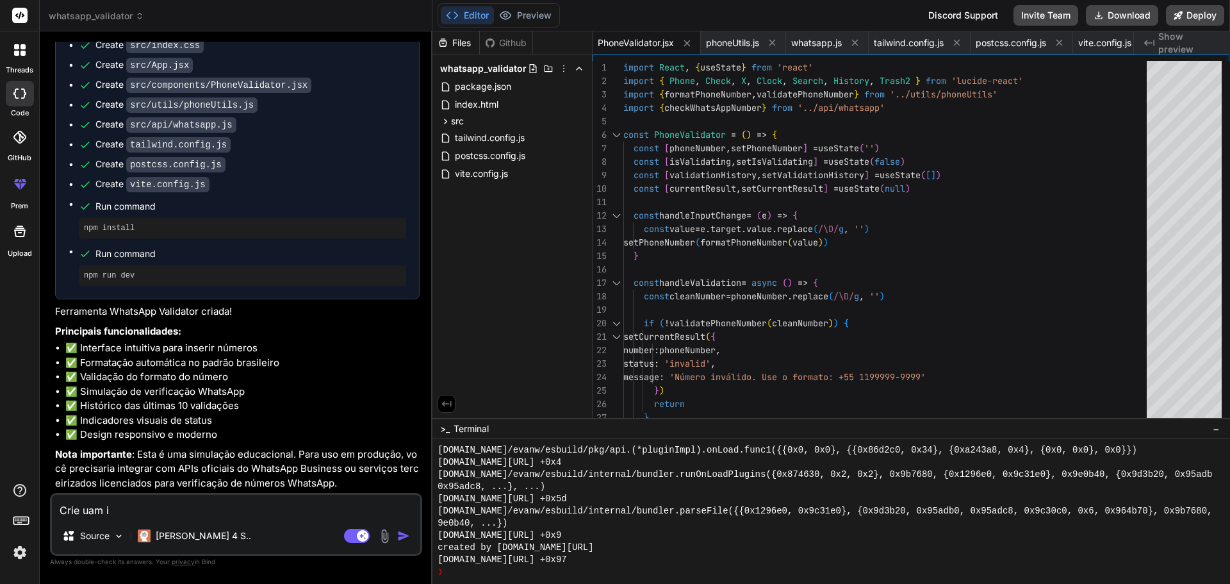
type textarea "Crie uam"
type textarea "x"
type textarea "Crie uam"
type textarea "x"
type textarea "Crie ua"
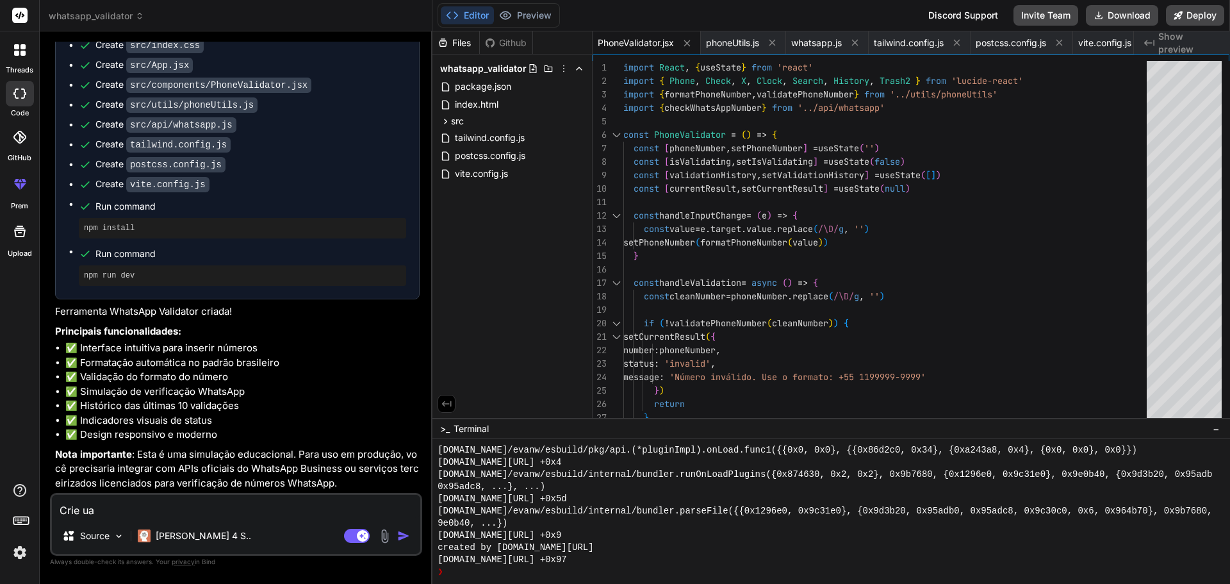
type textarea "x"
type textarea "Crie u"
type textarea "x"
type textarea "Crie um"
type textarea "x"
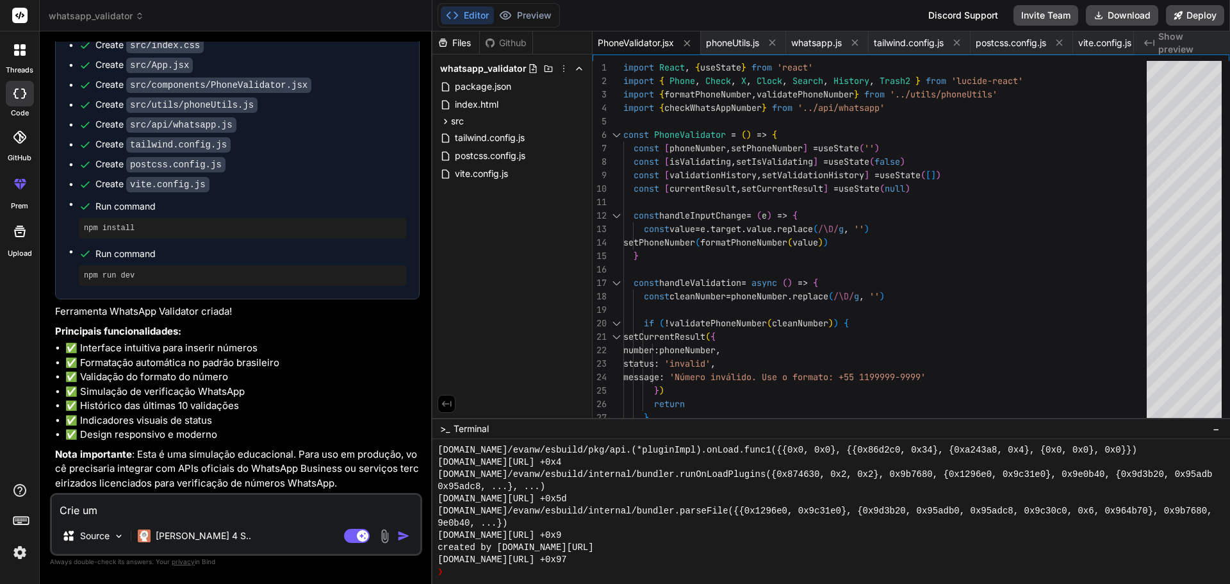
type textarea "Crie uma"
type textarea "x"
type textarea "Crie uma"
type textarea "x"
type textarea "Crie uma i"
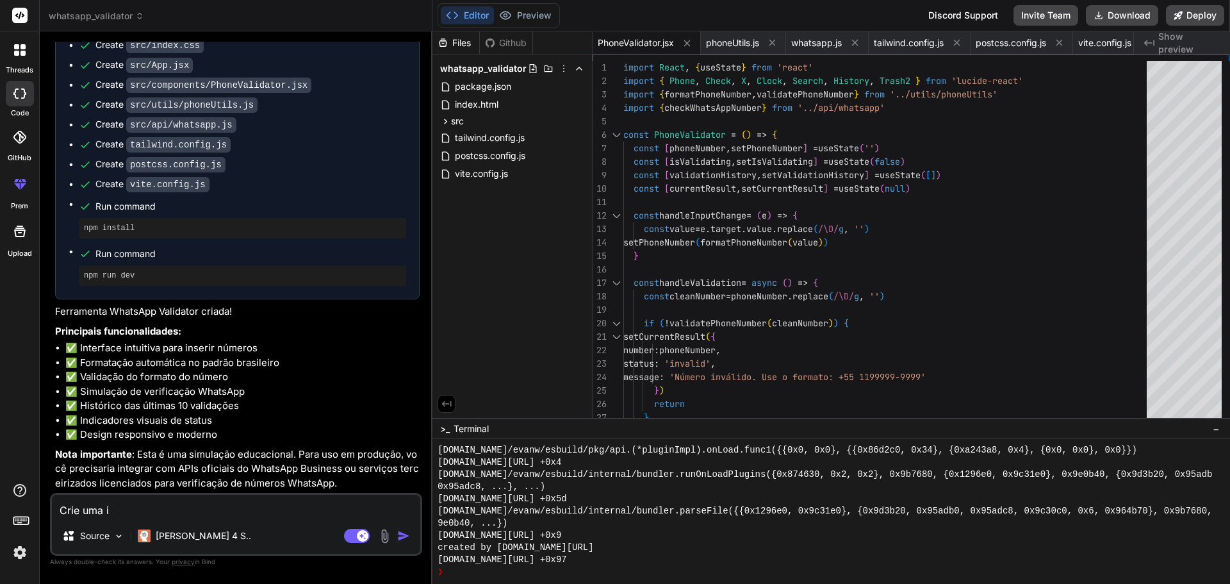
type textarea "x"
type textarea "Crie uma in"
type textarea "x"
type textarea "Crie uma inte"
type textarea "x"
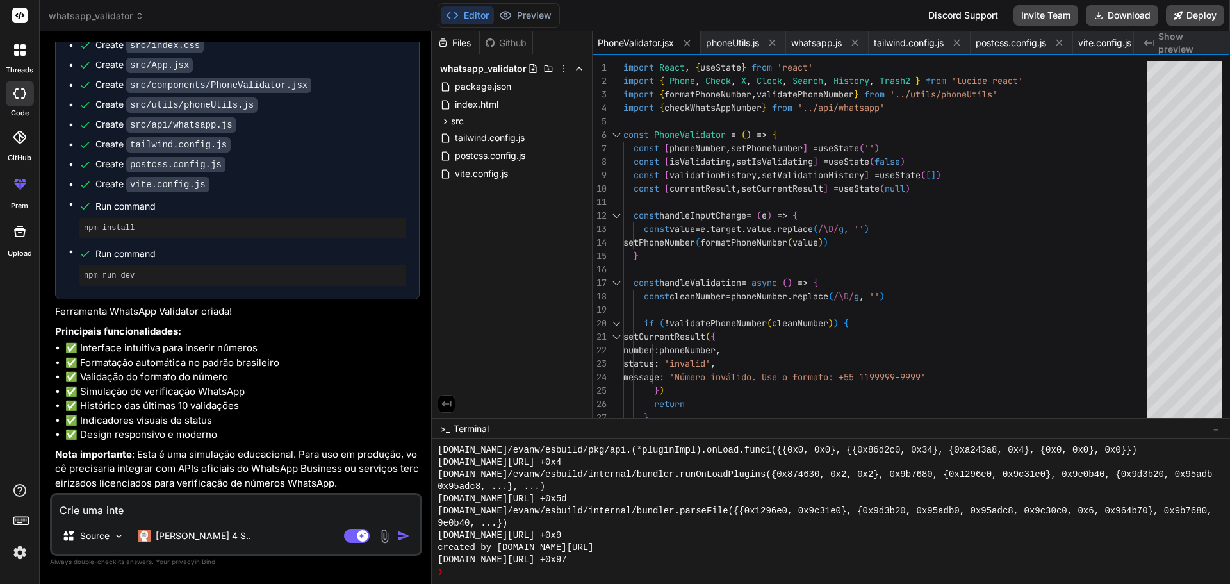
type textarea "Crie uma inter"
type textarea "x"
type textarea "Crie uma interf"
type textarea "x"
type textarea "Crie uma interfa"
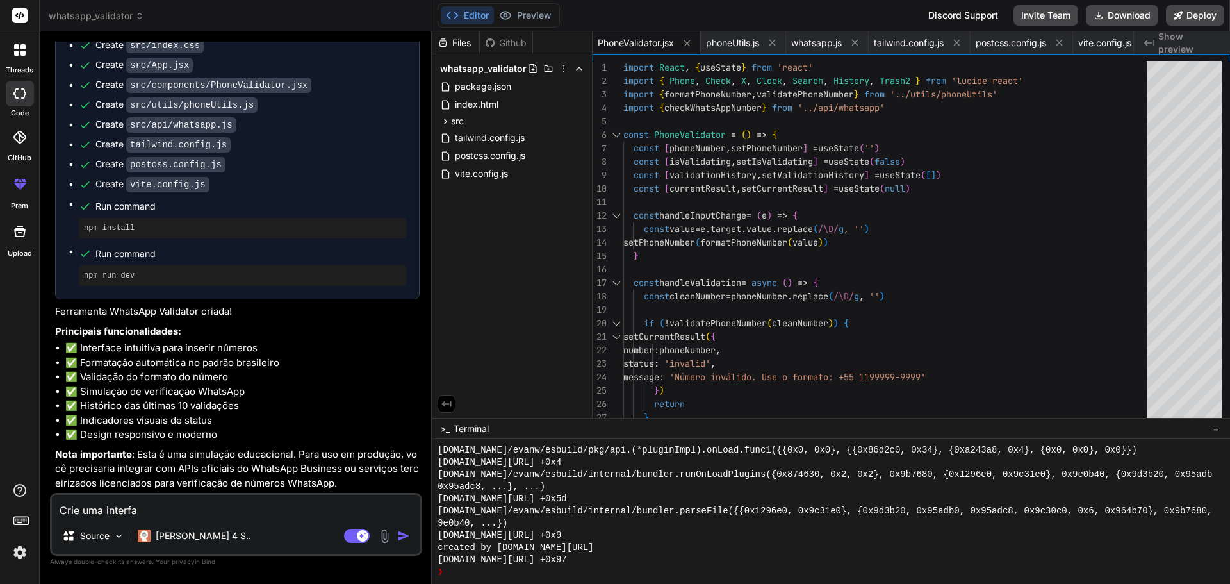
type textarea "x"
type textarea "Crie uma interfac"
type textarea "x"
type textarea "Crie uma interface"
type textarea "x"
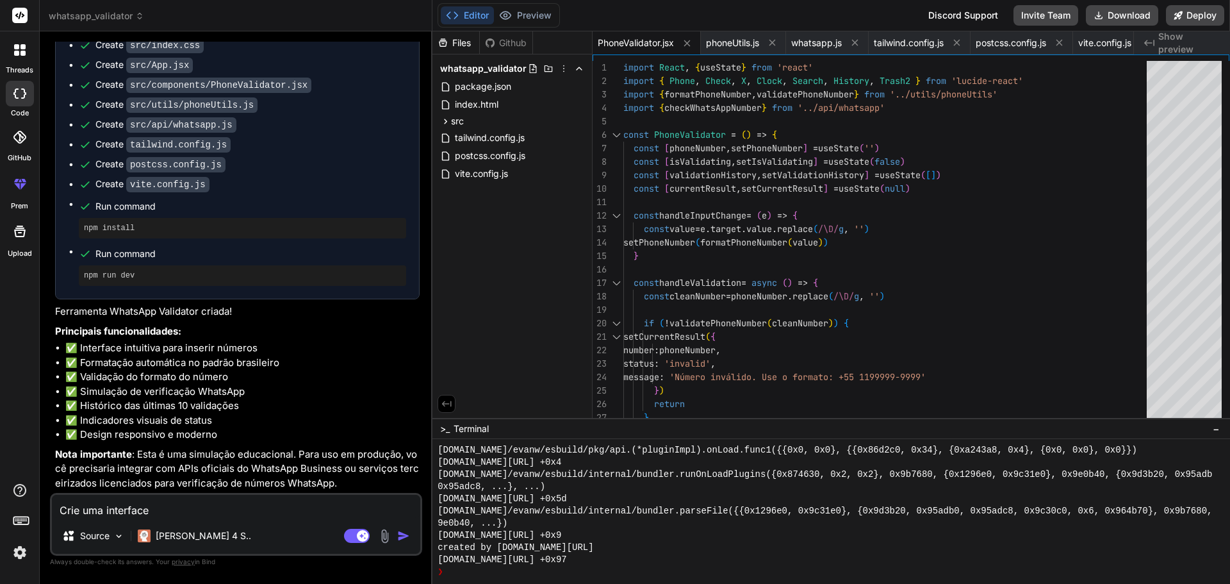
type textarea "Crie uma interface p"
type textarea "x"
type textarea "Crie uma interface pa"
type textarea "x"
type textarea "Crie uma interface par"
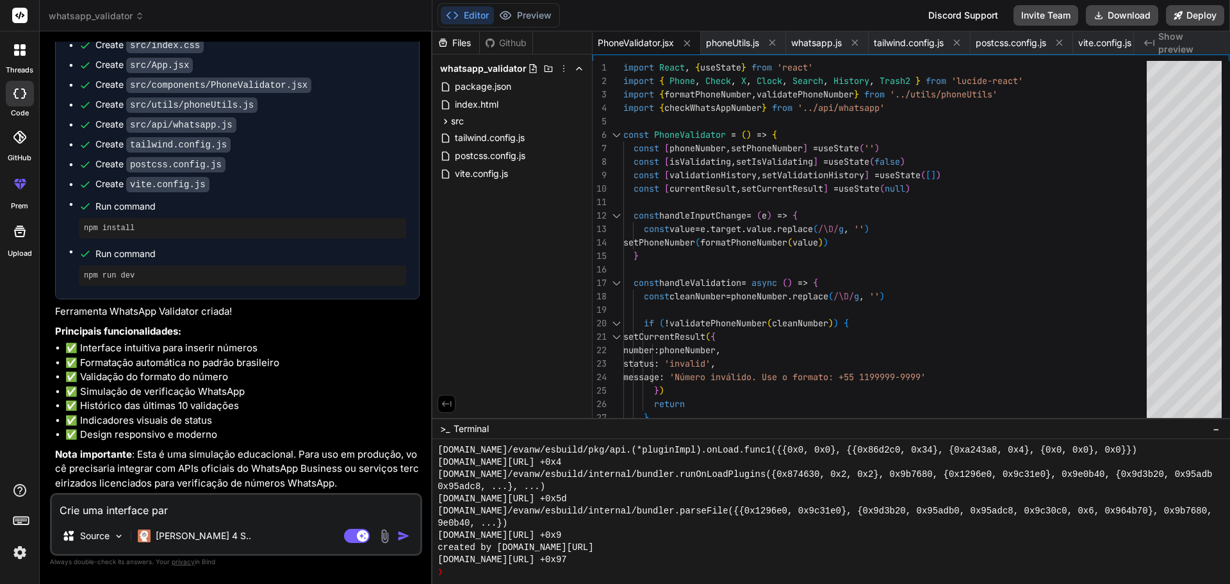
type textarea "x"
type textarea "Crie uma interface para"
type textarea "x"
type textarea "Crie uma interface para"
type textarea "x"
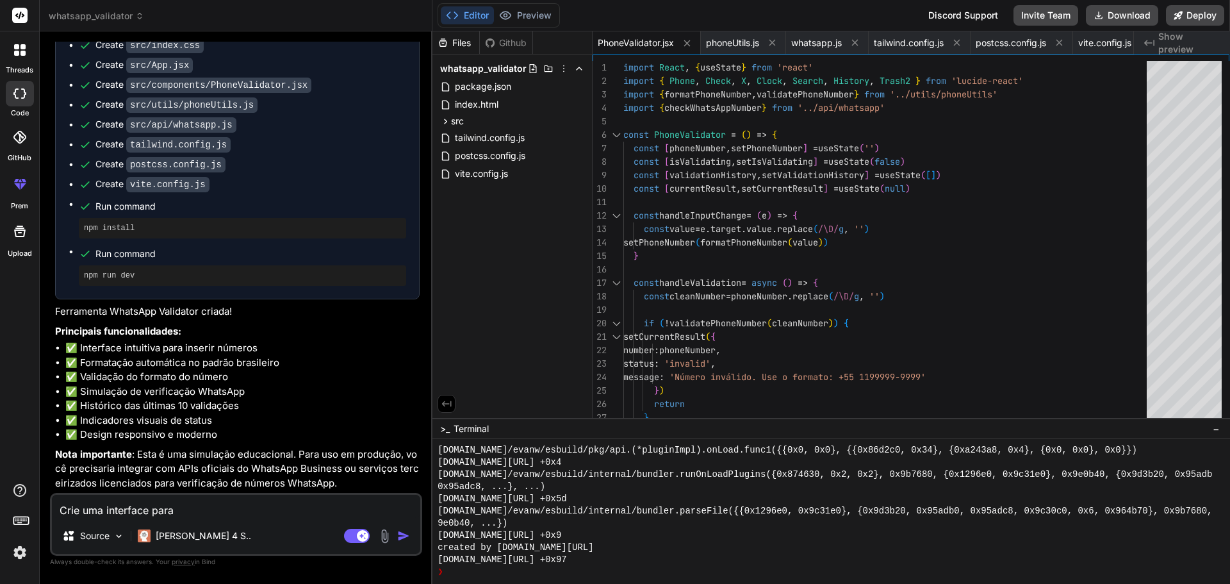
type textarea "Crie uma interface para q"
type textarea "x"
type textarea "Crie uma interface para qu"
type textarea "x"
type textarea "Crie uma interface para que"
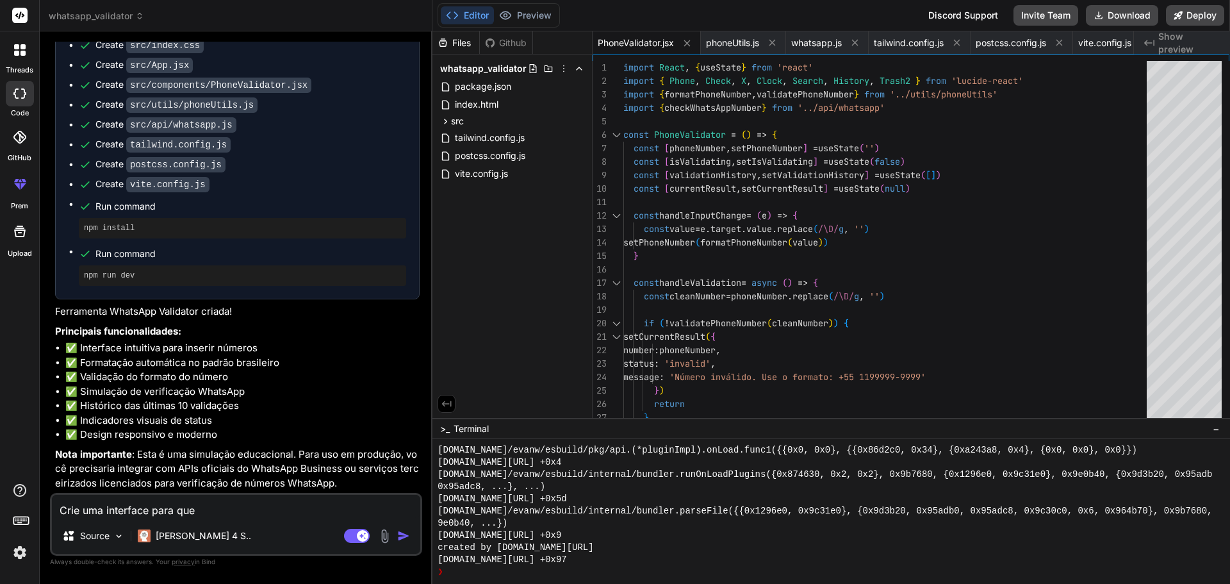
type textarea "x"
type textarea "Crie uma interface para que"
type textarea "x"
type textarea "Crie uma interface para que e"
type textarea "x"
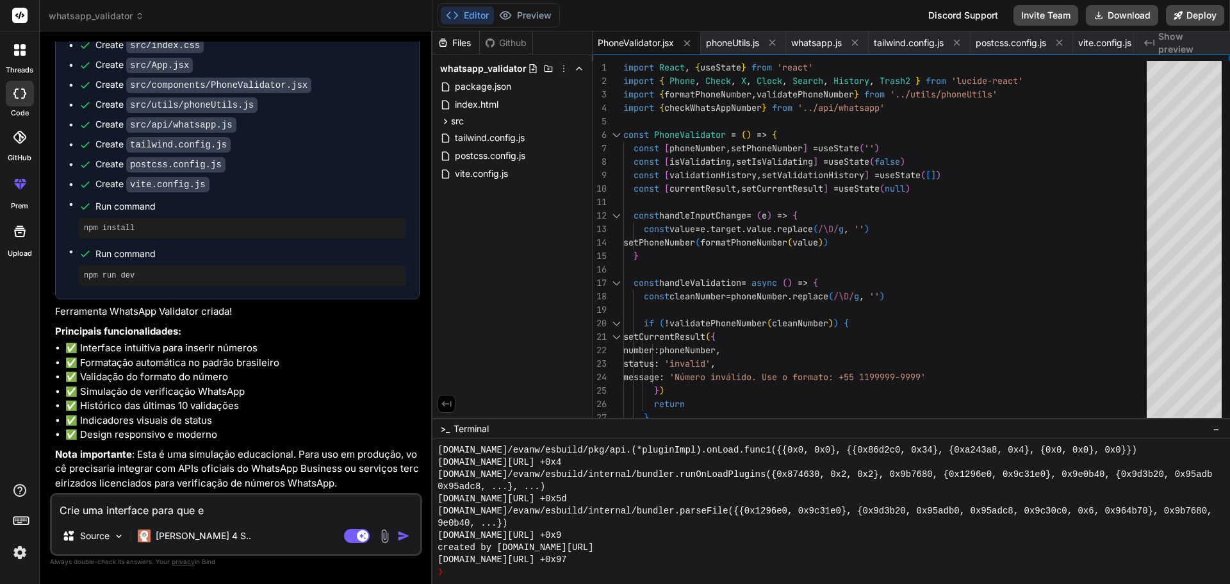
type textarea "Crie uma interface para que eu"
type textarea "x"
type textarea "Crie uma interface para que eu"
type textarea "x"
type textarea "Crie uma interface para que eu p"
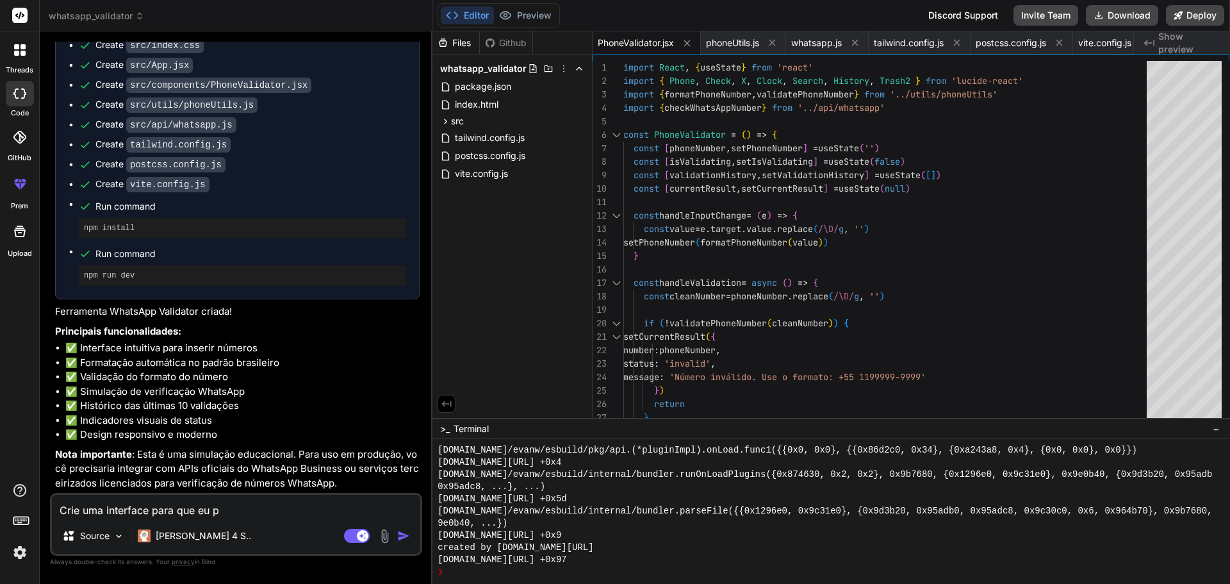
type textarea "x"
type textarea "Crie uma interface para que eu po"
type textarea "x"
type textarea "Crie uma interface para que eu pos"
type textarea "x"
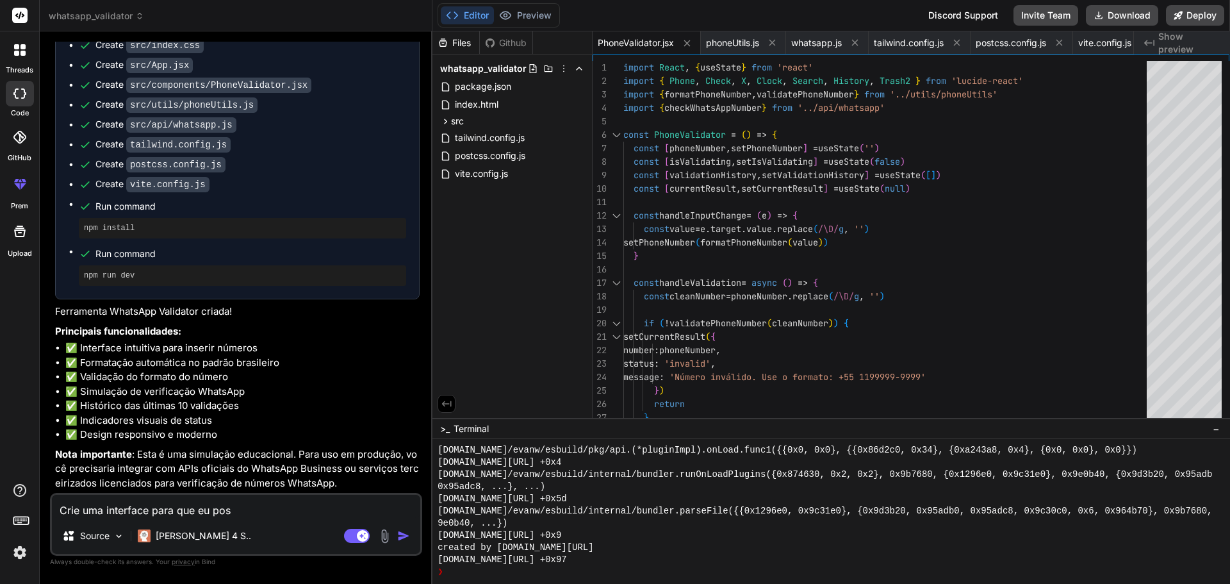
type textarea "Crie uma interface para que eu poss"
type textarea "x"
type textarea "Crie uma interface para que eu possa"
type textarea "x"
type textarea "Crie uma interface para que eu possa"
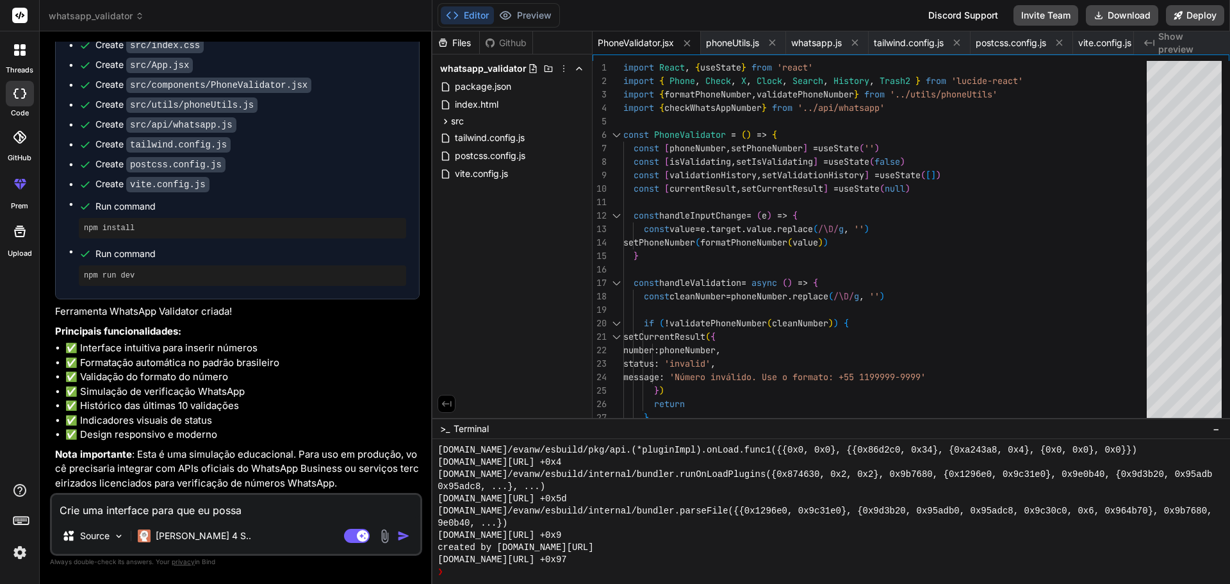
type textarea "x"
type textarea "Crie uma interface para que eu possa t"
type textarea "x"
type textarea "Crie uma interface para que eu possa te"
type textarea "x"
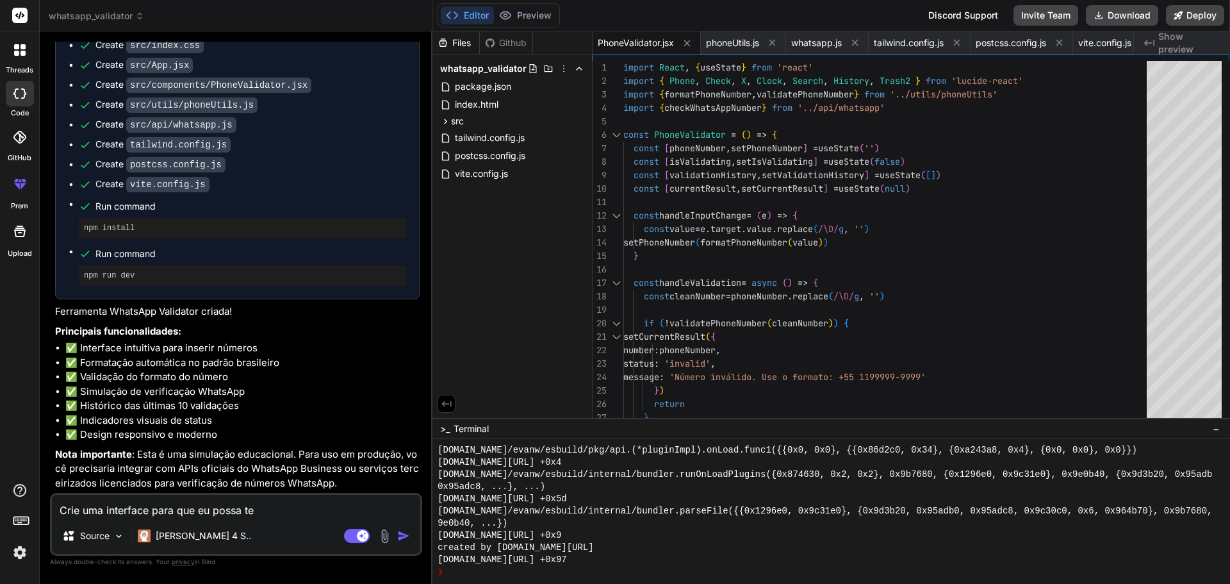
type textarea "Crie uma interface para que eu possa tes"
type textarea "x"
type textarea "Crie uma interface para que eu possa test"
type textarea "x"
type textarea "Crie uma interface para que eu possa testa"
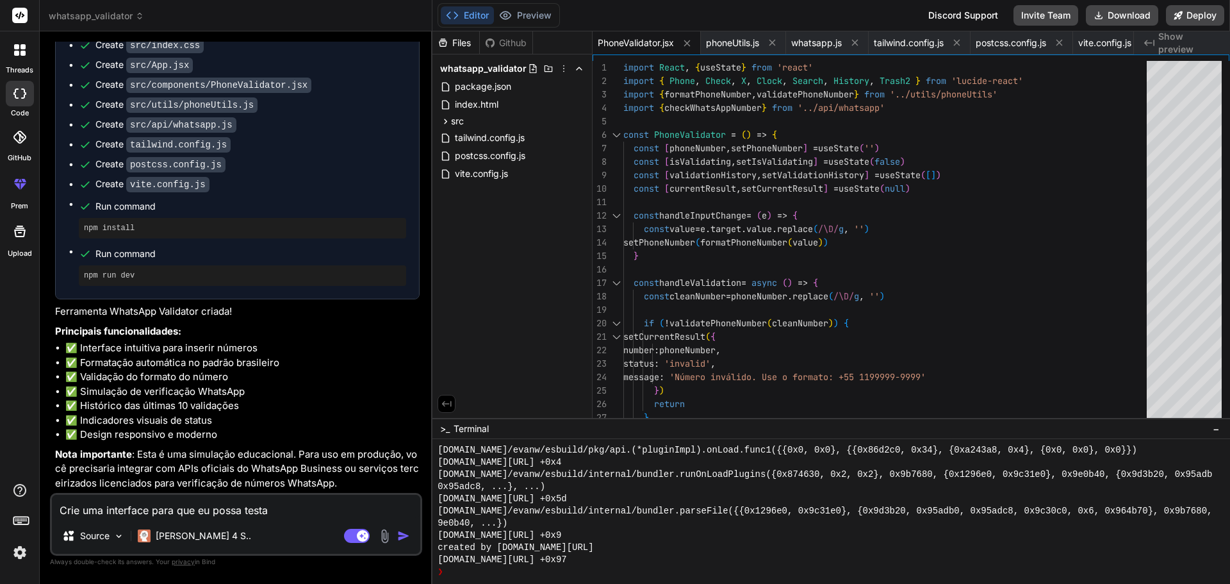
type textarea "x"
type textarea "Crie uma interface para que eu possa testar"
type textarea "x"
type textarea "Crie uma interface para que eu possa testar"
type textarea "x"
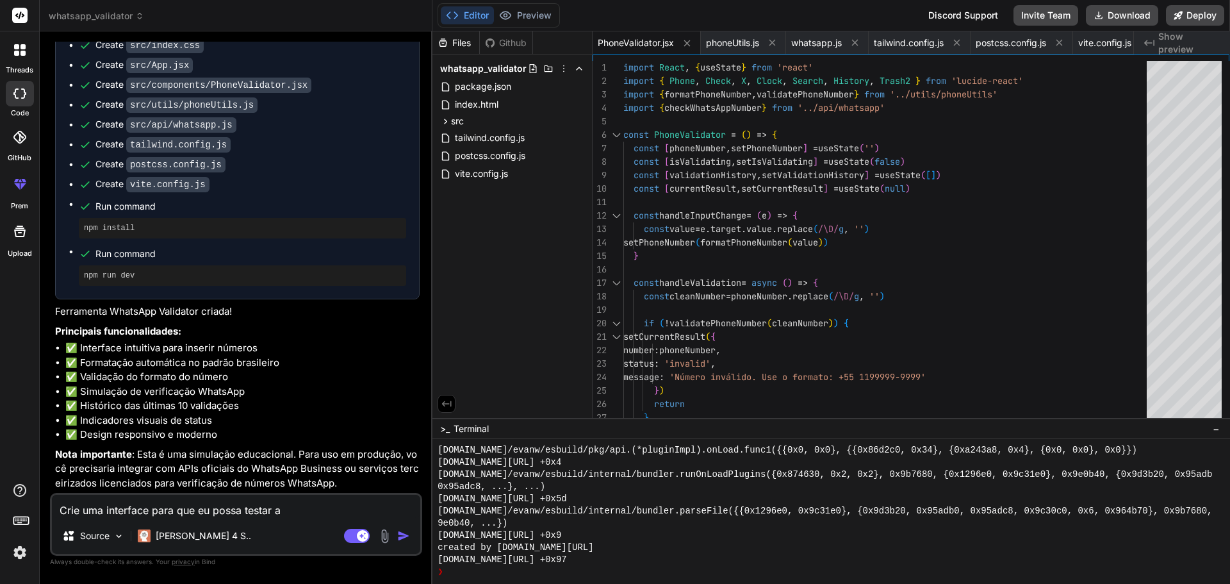
type textarea "Crie uma interface para que eu possa testar af"
type textarea "x"
type textarea "Crie uma interface para que eu possa testar af"
type textarea "x"
type textarea "Crie uma interface para que eu possa testar af e"
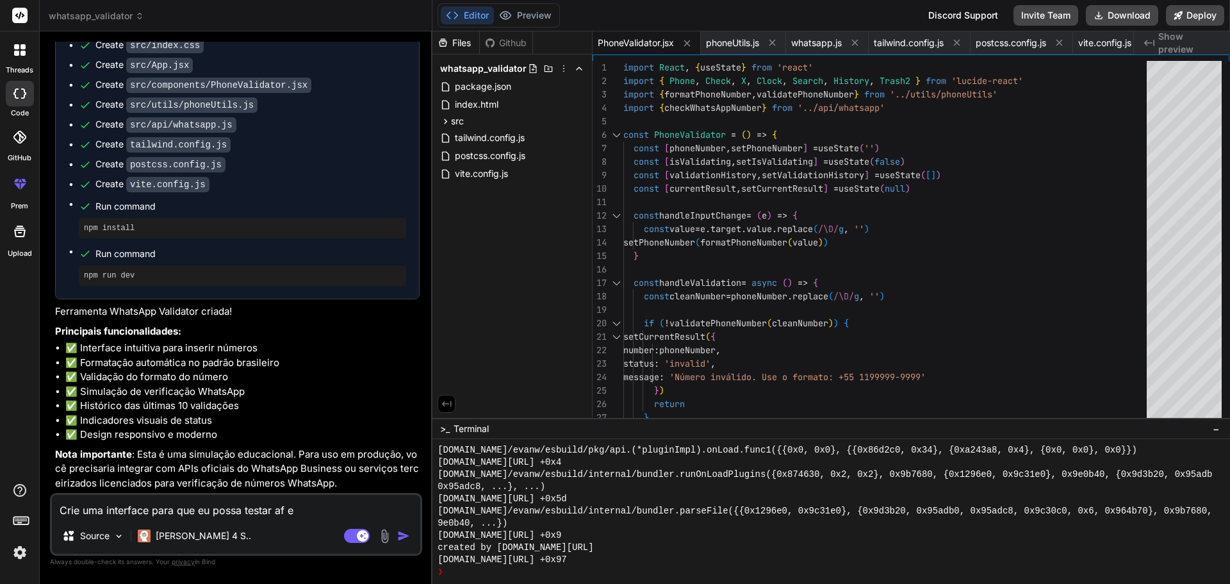
type textarea "x"
type textarea "Crie uma interface para que eu possa testar af er"
type textarea "x"
type textarea "Crie uma interface para que eu possa testar af err"
type textarea "x"
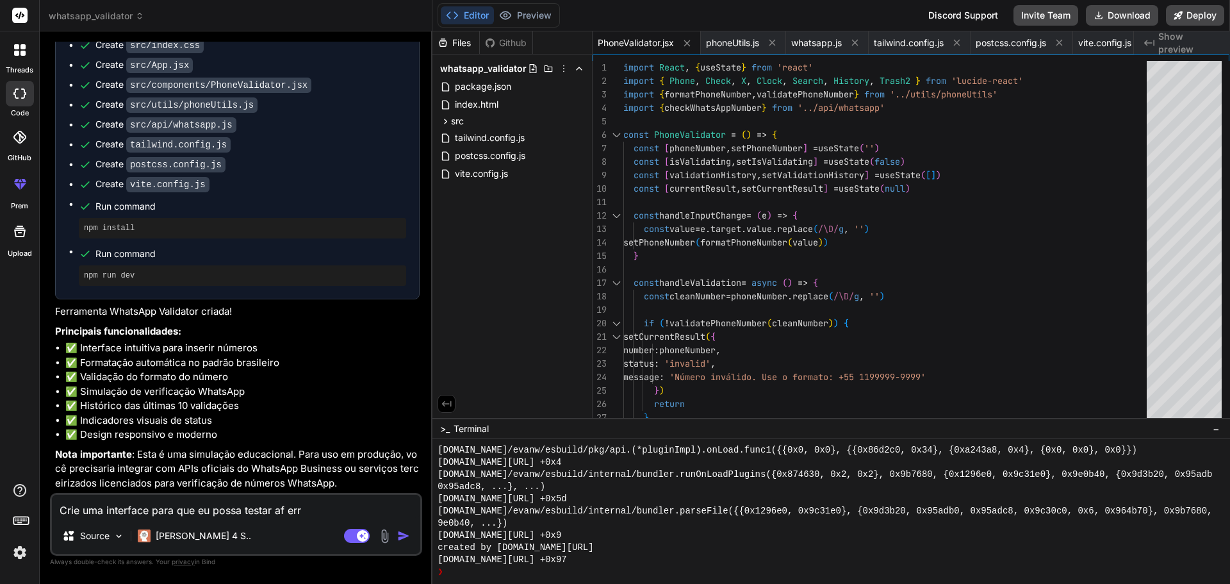
type textarea "Crie uma interface para que eu possa testar af er"
type textarea "x"
type textarea "Crie uma interface para que eu possa testar af e"
type textarea "x"
type textarea "Crie uma interface para que eu possa testar af"
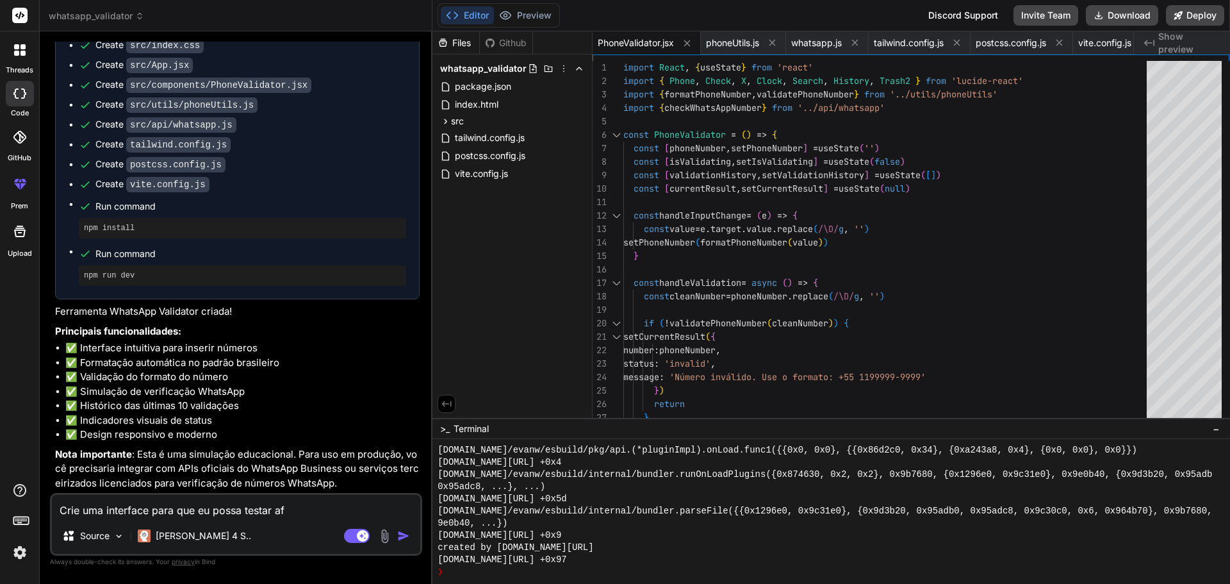
type textarea "x"
type textarea "Crie uma interface para que eu possa testar af"
type textarea "x"
type textarea "Crie uma interface para que eu possa testar a"
type textarea "x"
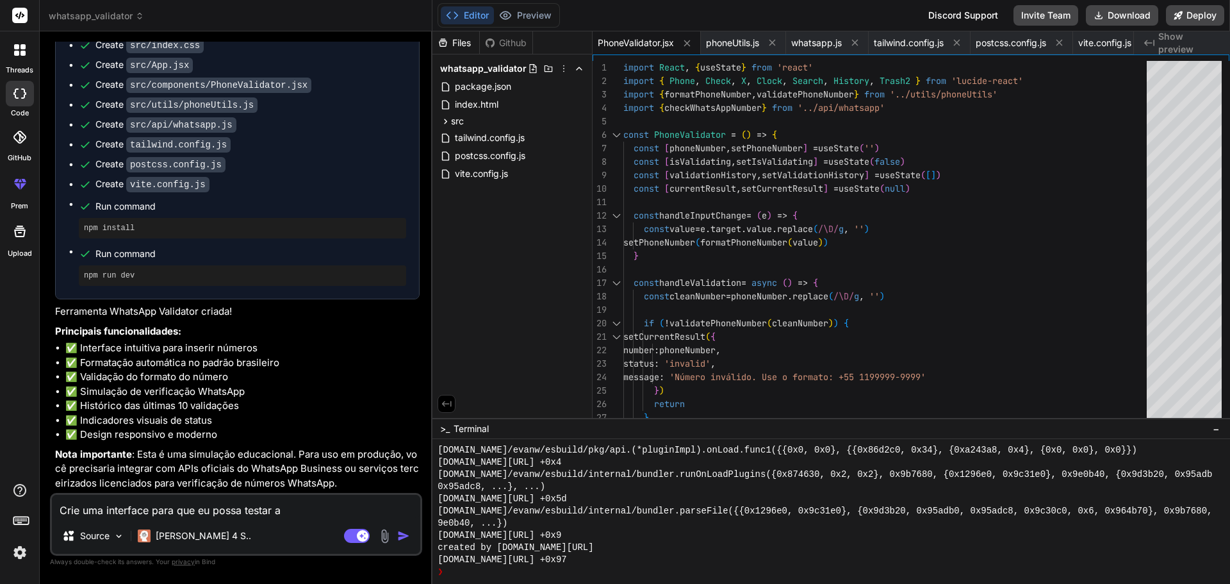
type textarea "Crie uma interface para que eu possa testar a"
type textarea "x"
type textarea "Crie uma interface para que eu possa testar a f"
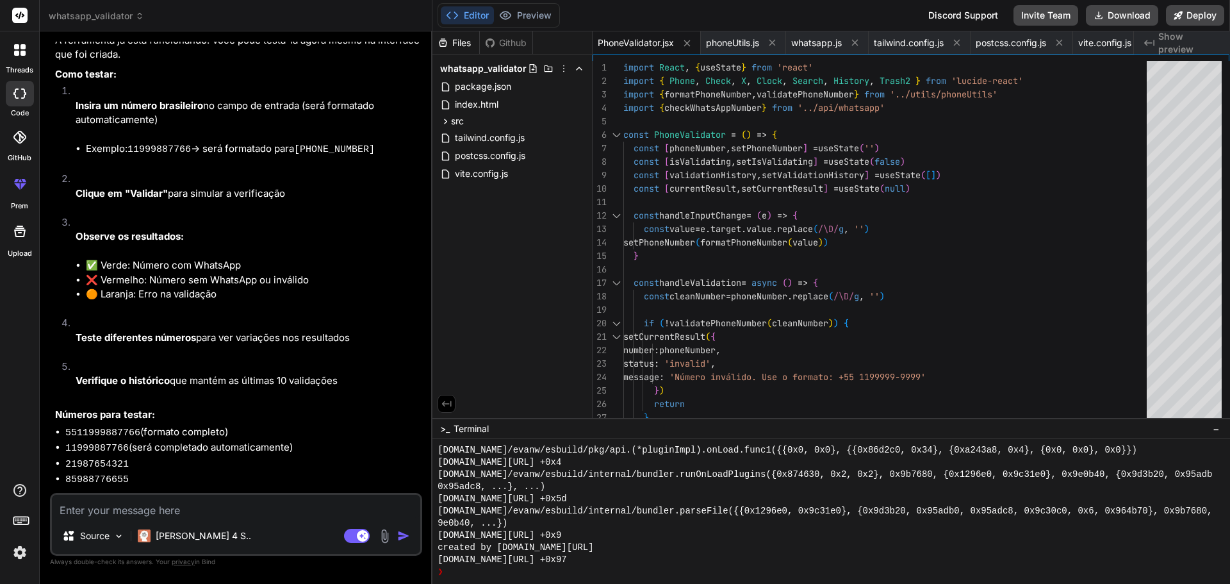
scroll to position [1197, 0]
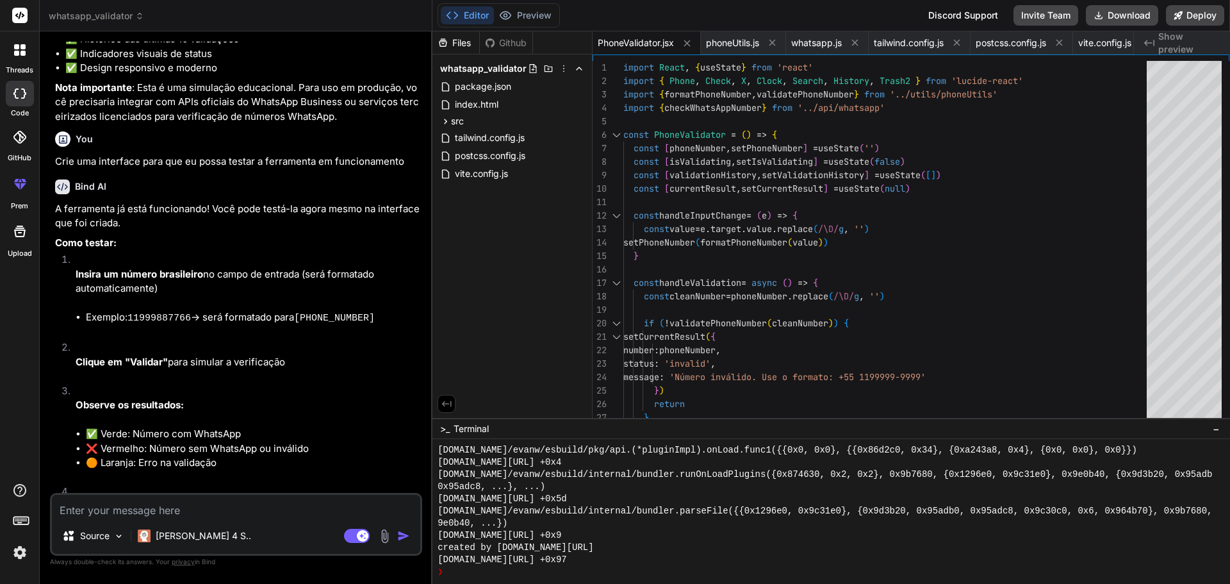
click at [520, 34] on div "Files Github" at bounding box center [483, 42] width 101 height 23
click at [509, 67] on span "whatsapp_validator" at bounding box center [483, 68] width 87 height 13
click at [1166, 44] on span "Show preview" at bounding box center [1190, 43] width 62 height 26
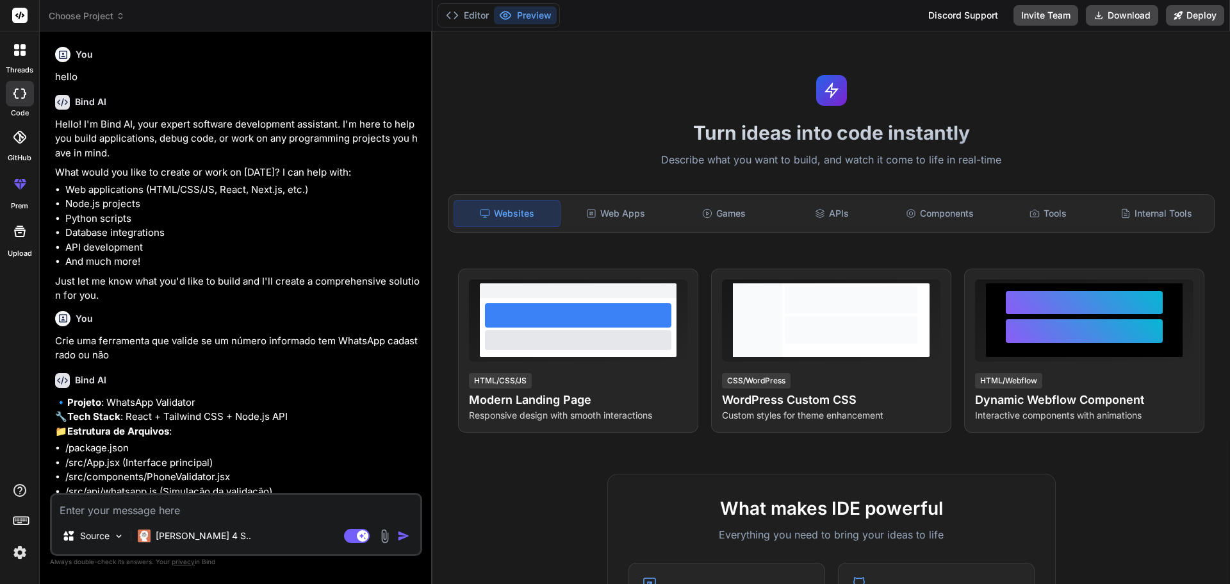
click at [103, 19] on span "Choose Project" at bounding box center [87, 16] width 76 height 13
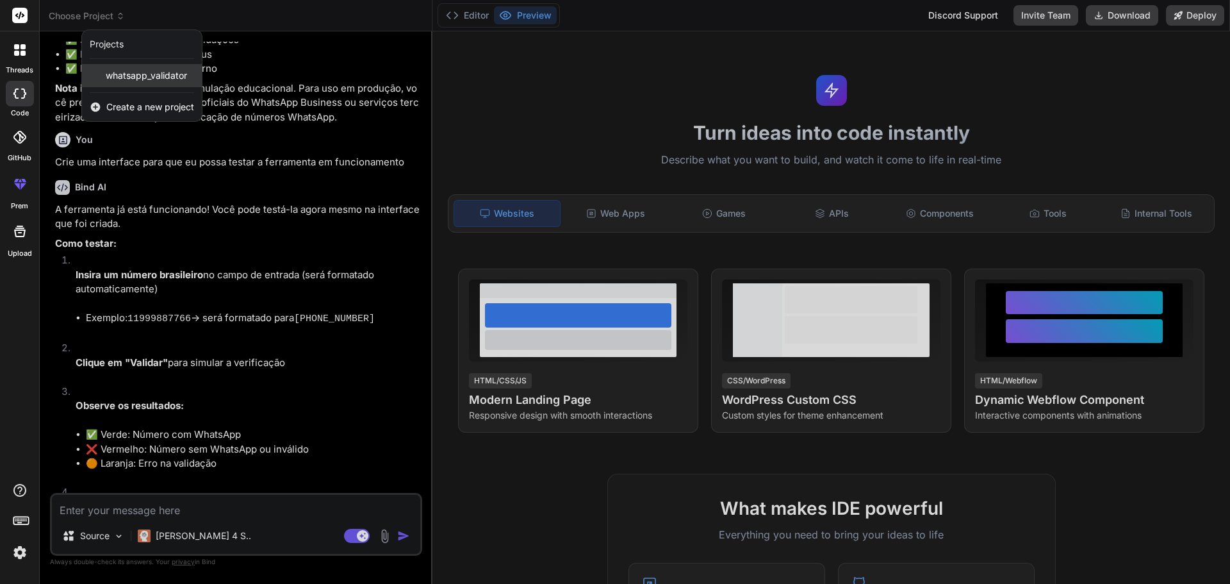
scroll to position [977, 0]
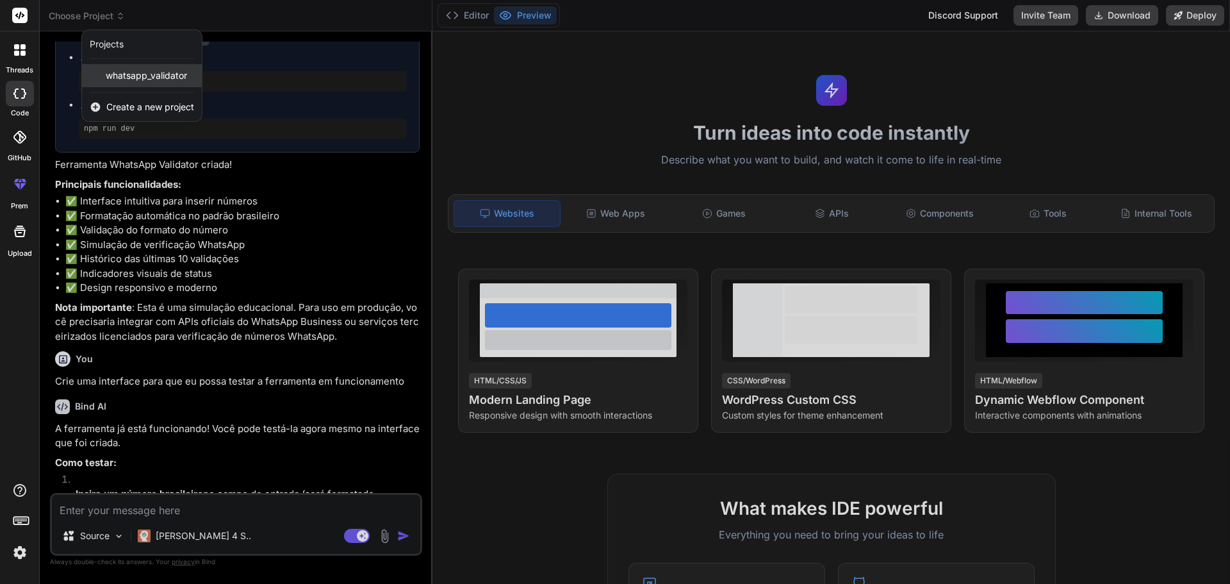
click at [127, 76] on span "whatsapp_validator" at bounding box center [146, 75] width 81 height 13
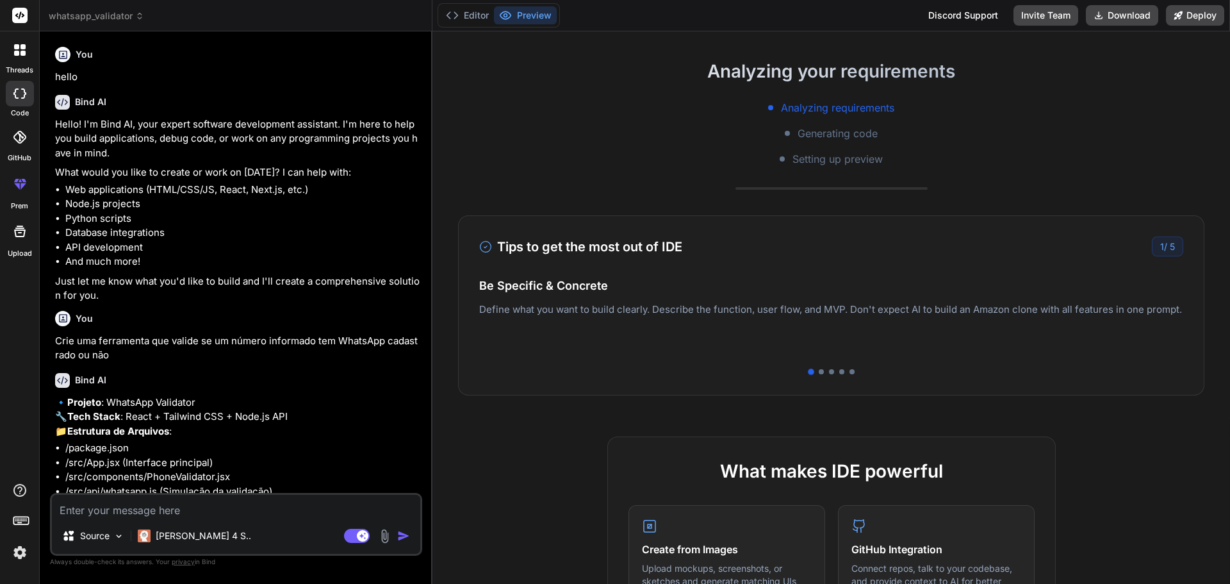
scroll to position [0, 0]
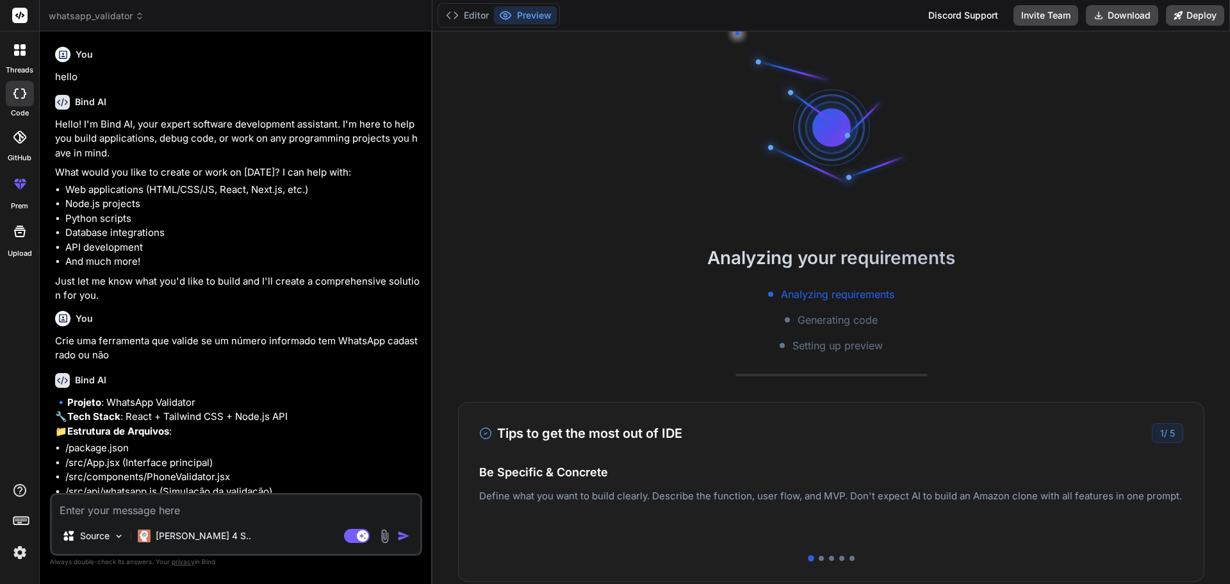
click at [798, 327] on span "Generating code" at bounding box center [838, 319] width 80 height 15
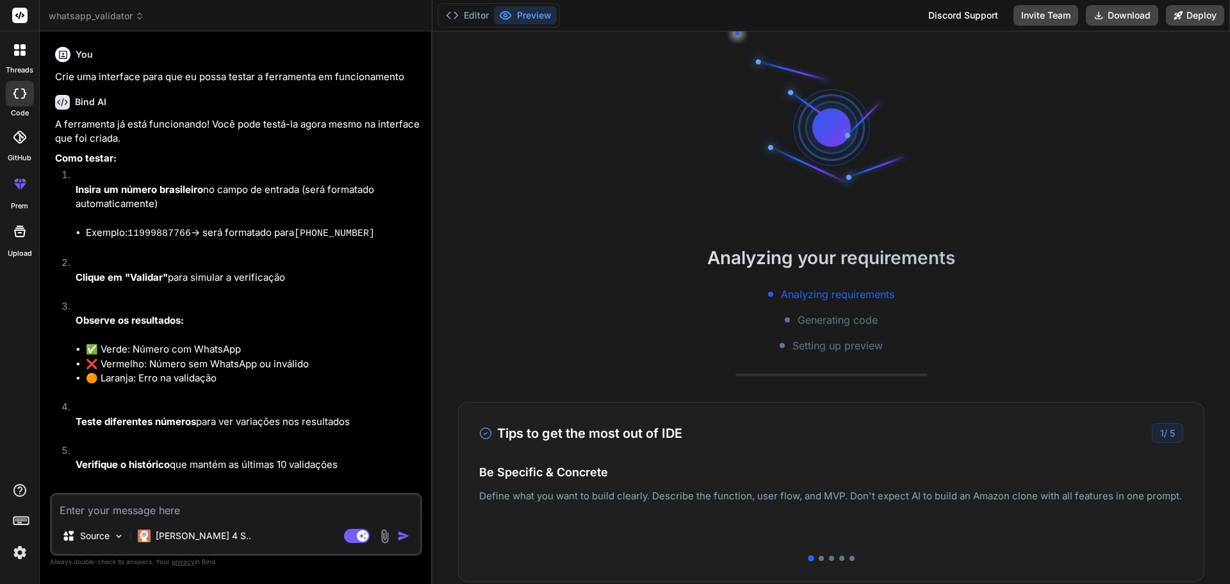
scroll to position [1453, 0]
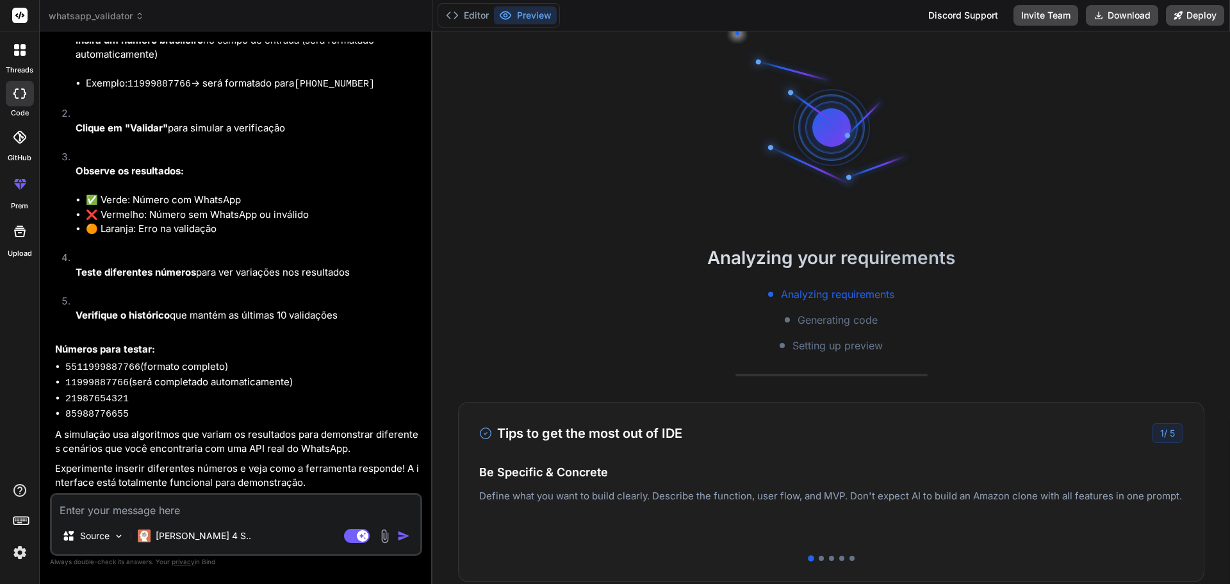
click at [785, 318] on div "Generating code" at bounding box center [831, 319] width 93 height 15
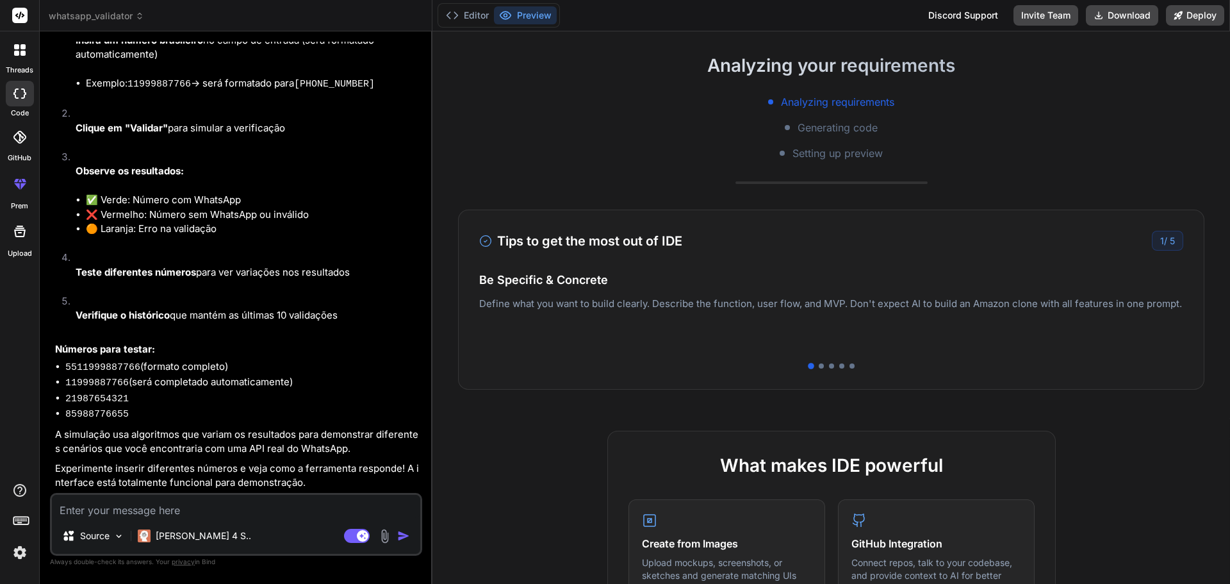
click at [216, 410] on li "85988776655" at bounding box center [242, 414] width 354 height 16
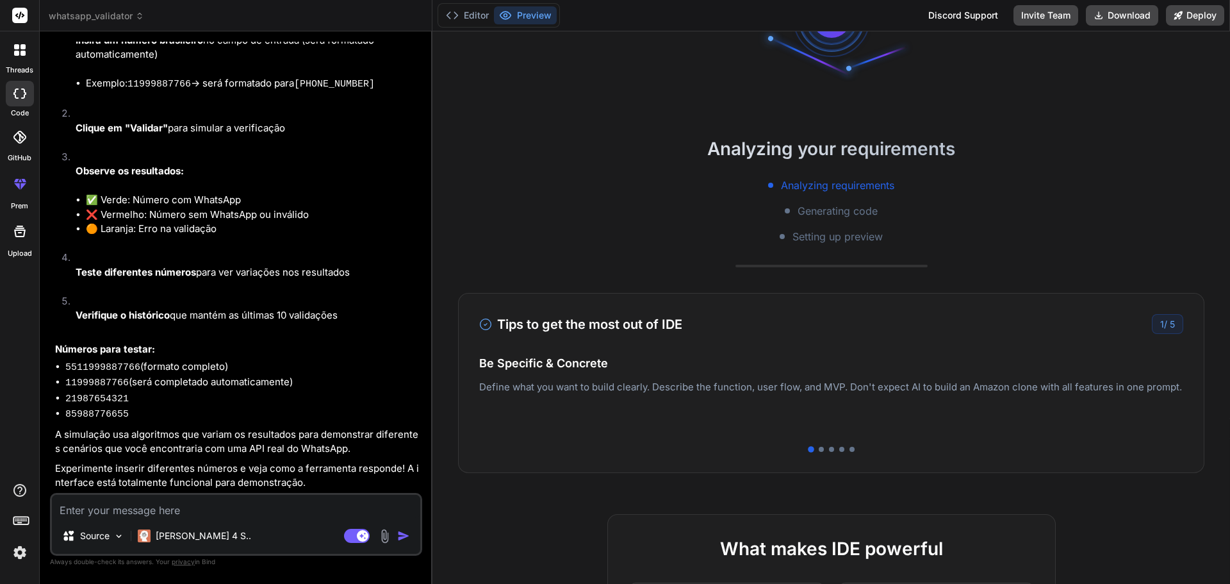
scroll to position [0, 0]
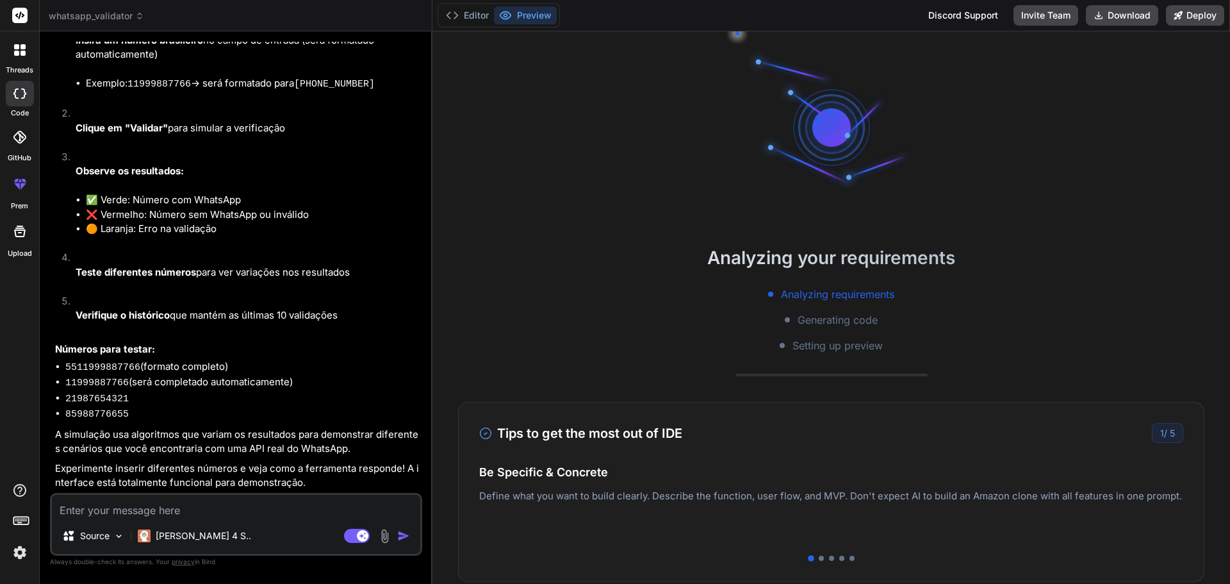
click at [521, 19] on button "Preview" at bounding box center [525, 15] width 63 height 18
click at [455, 12] on polyline at bounding box center [455, 15] width 3 height 6
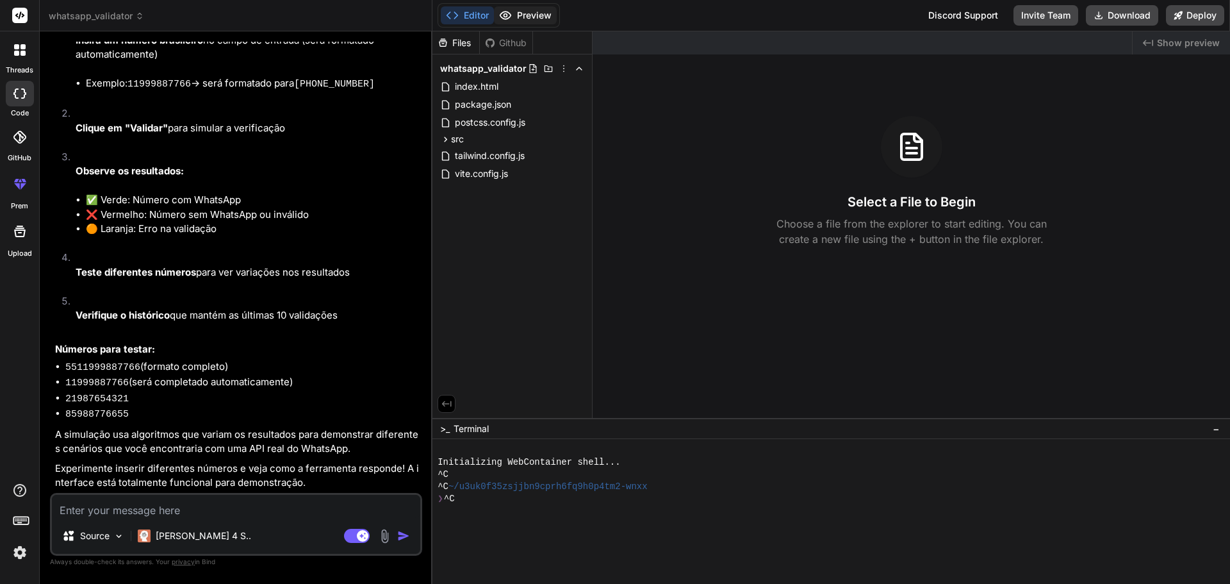
click at [502, 15] on icon at bounding box center [505, 15] width 13 height 13
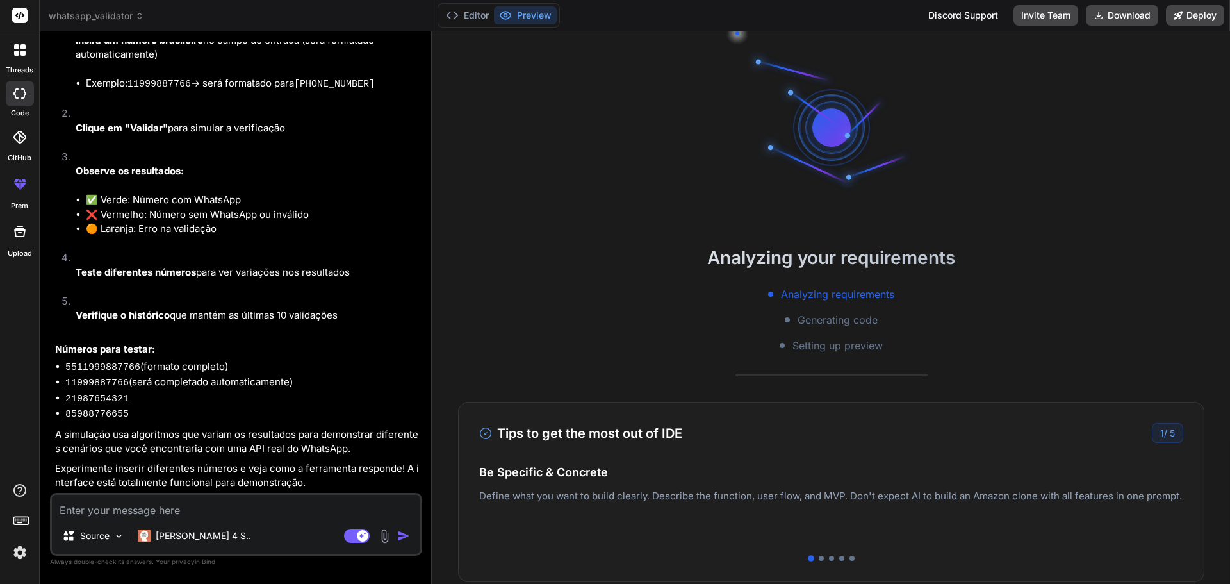
drag, startPoint x: 799, startPoint y: 290, endPoint x: 858, endPoint y: 311, distance: 62.6
click at [801, 290] on span "Analyzing requirements" at bounding box center [837, 293] width 113 height 15
click at [834, 313] on span "Generating code" at bounding box center [838, 319] width 80 height 15
click at [844, 333] on div "Analyzing requirements Generating code Setting up preview" at bounding box center [832, 319] width 798 height 67
click at [819, 558] on div at bounding box center [821, 558] width 5 height 5
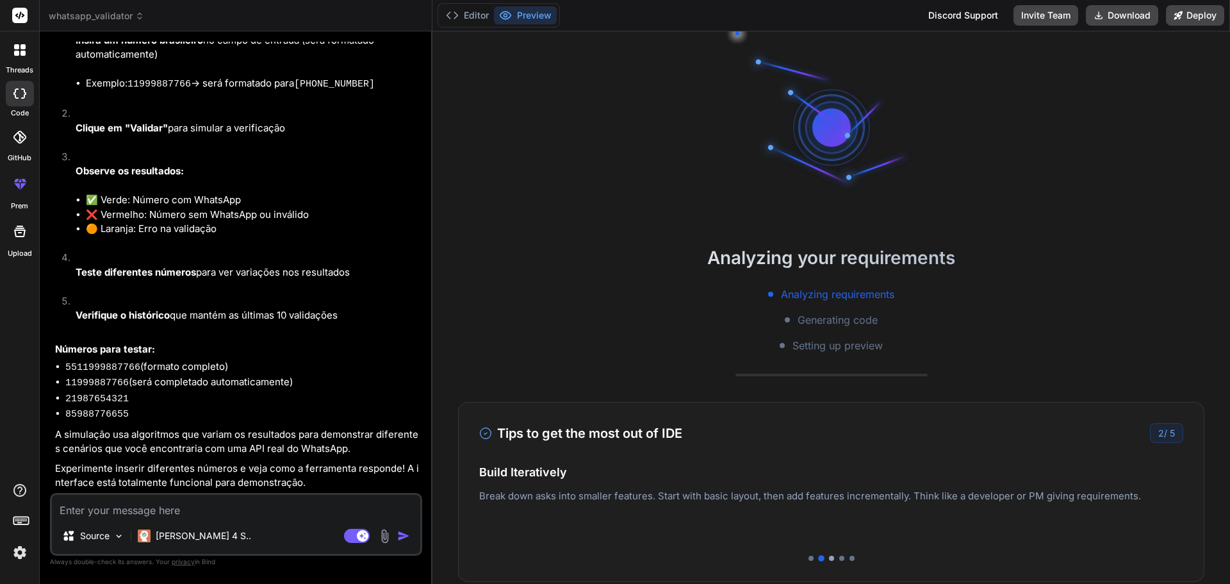
click at [829, 558] on div at bounding box center [831, 558] width 5 height 5
click at [839, 558] on div at bounding box center [841, 558] width 5 height 5
click at [844, 558] on div at bounding box center [831, 558] width 704 height 5
click at [850, 558] on div at bounding box center [852, 558] width 5 height 5
type textarea "x"
